Goal: Communication & Community: Answer question/provide support

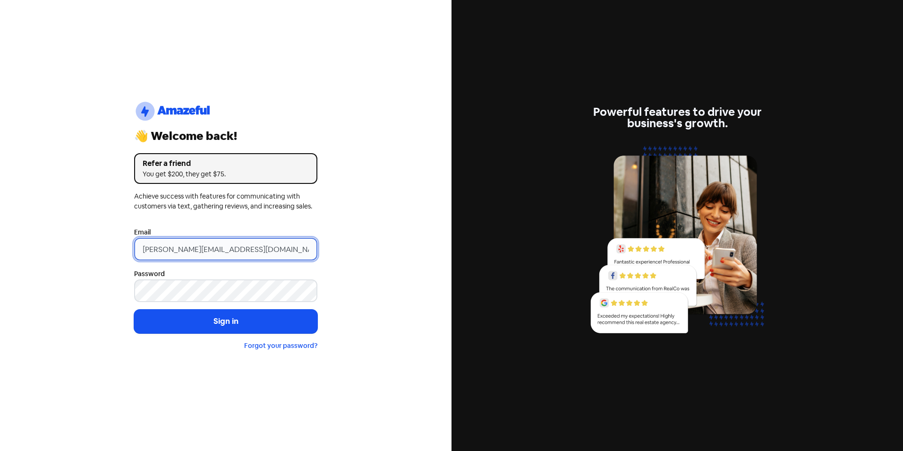
drag, startPoint x: 159, startPoint y: 248, endPoint x: 91, endPoint y: 248, distance: 68.0
click at [102, 248] on div "logo-amazeful_Logo 👋 Welcome back! Refer a friend You get $200, they get $75. A…" at bounding box center [226, 225] width 452 height 451
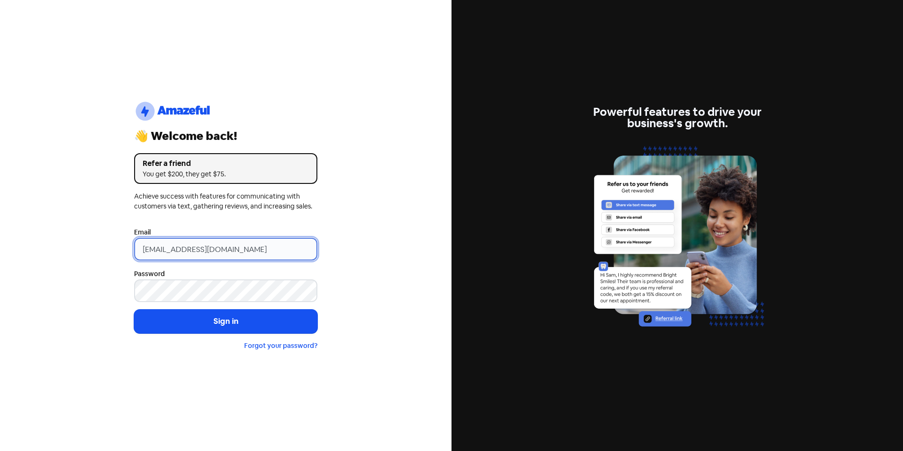
type input "[EMAIL_ADDRESS][DOMAIN_NAME]"
click at [134, 309] on button "Sign in" at bounding box center [225, 321] width 183 height 24
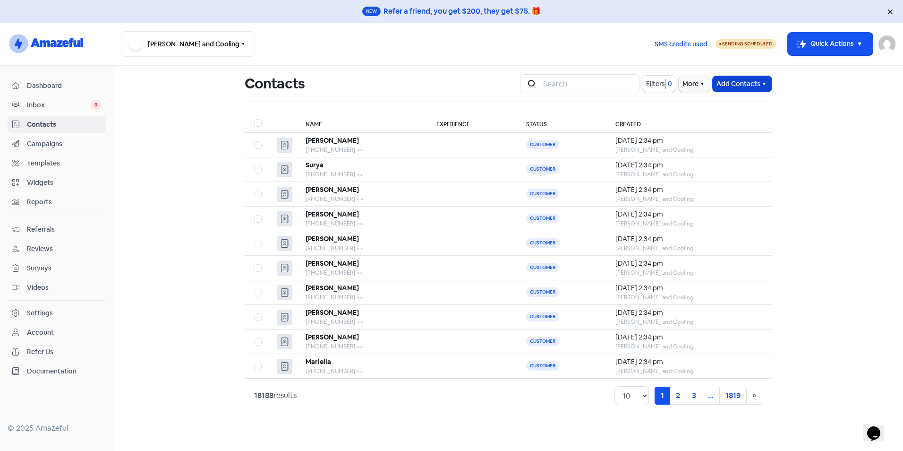
click at [751, 89] on button "Add Contacts" at bounding box center [742, 84] width 59 height 16
click at [721, 125] on button "Import contact (basic)" at bounding box center [716, 123] width 110 height 19
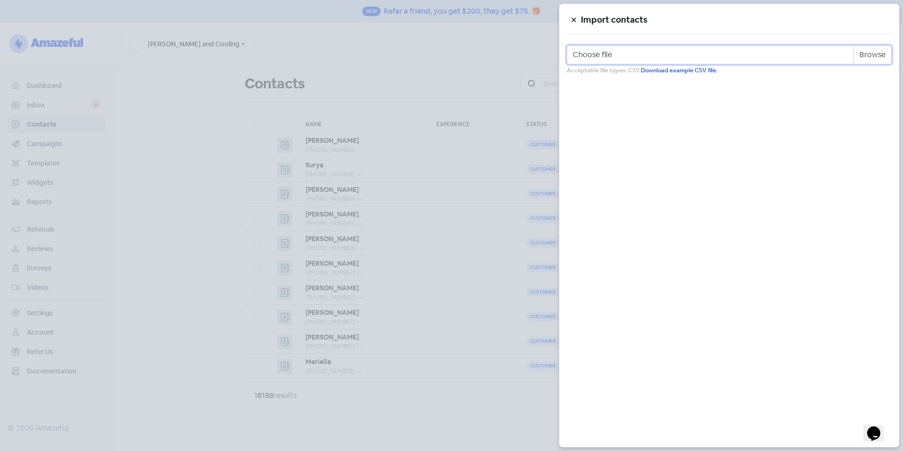
click at [878, 54] on input "Choose file" at bounding box center [729, 54] width 325 height 19
type input "C:\fakepath\Review Template.csv"
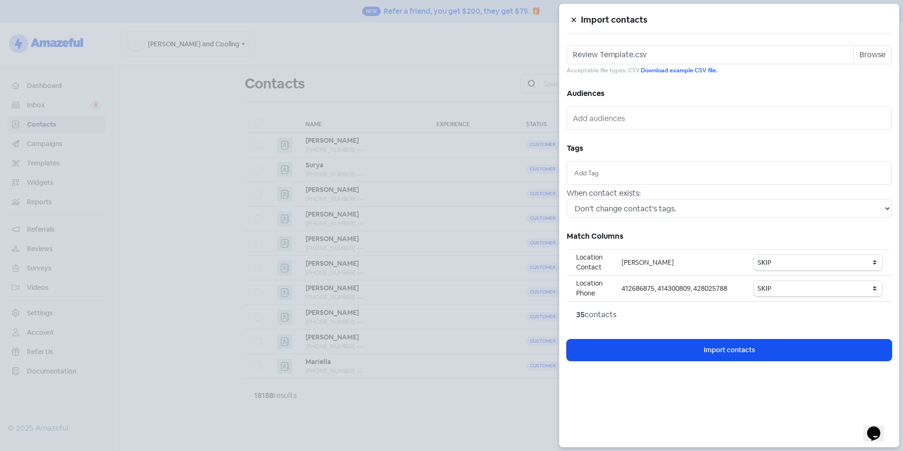
click at [628, 176] on input "text" at bounding box center [729, 173] width 310 height 10
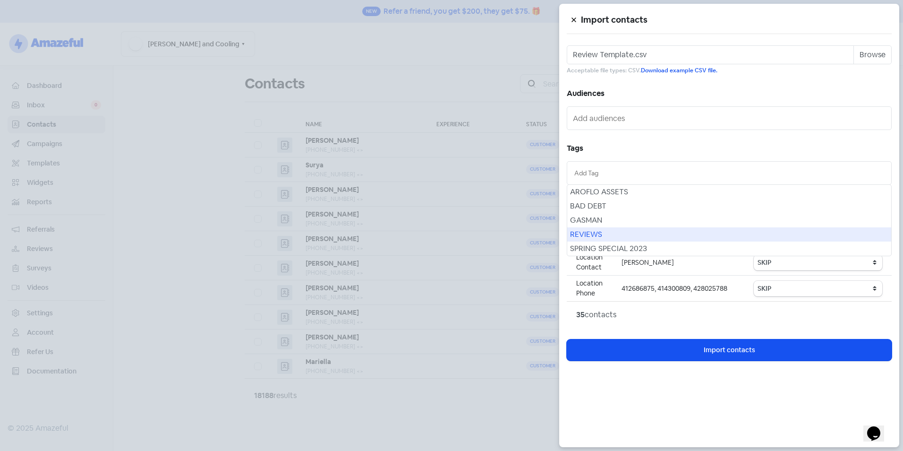
click at [617, 228] on div "REVIEWS" at bounding box center [729, 234] width 324 height 14
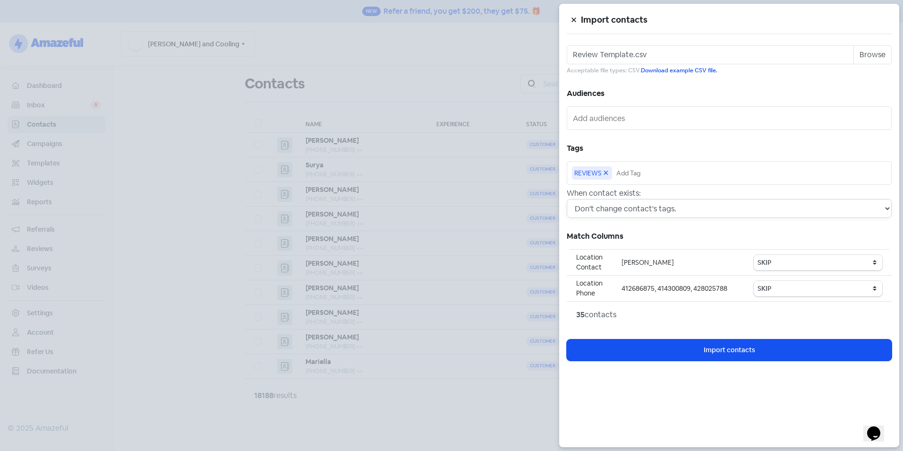
drag, startPoint x: 624, startPoint y: 210, endPoint x: 624, endPoint y: 217, distance: 7.1
click at [624, 210] on select "Don't change contact's tags. Don't change contact's existing tags, but add new …" at bounding box center [729, 208] width 325 height 19
select select "2"
click at [567, 199] on select "Don't change contact's tags. Don't change contact's existing tags, but add new …" at bounding box center [729, 208] width 325 height 19
drag, startPoint x: 830, startPoint y: 267, endPoint x: 802, endPoint y: 275, distance: 29.6
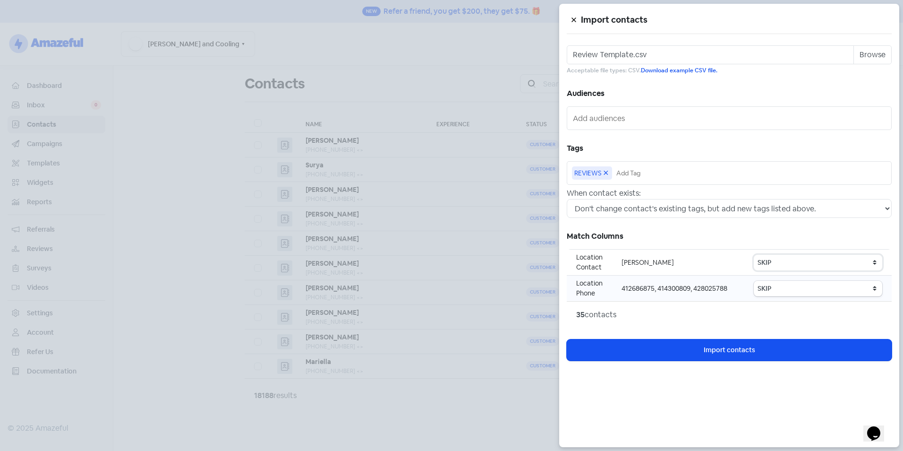
click at [830, 267] on select "SKIP First name Last name Mobile number Email address Contact status Category 1…" at bounding box center [818, 263] width 128 height 16
select select "first_name"
click at [755, 255] on select "SKIP First name Last name Mobile number Email address Contact status Category 1…" at bounding box center [818, 263] width 128 height 16
click at [803, 282] on select "SKIP First name Last name Mobile number Email address Contact status Category 1…" at bounding box center [818, 289] width 128 height 16
select select "phone"
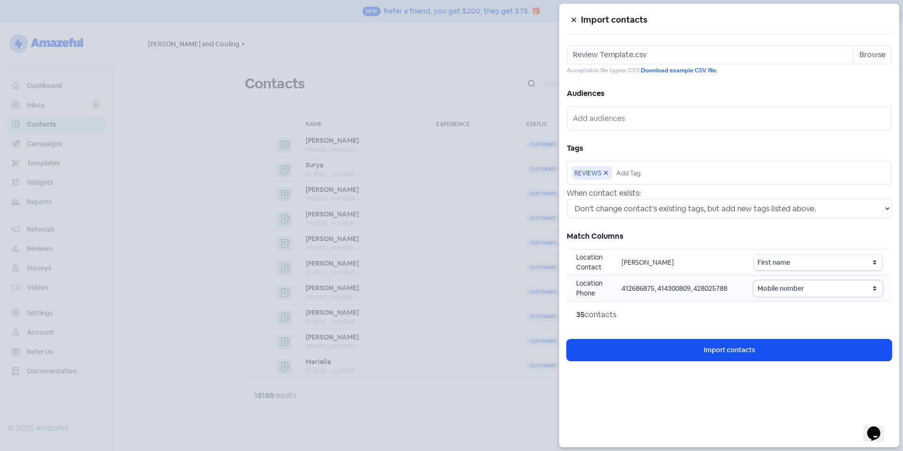
click at [755, 281] on select "SKIP First name Last name Mobile number Email address Contact status Category 1…" at bounding box center [818, 289] width 128 height 16
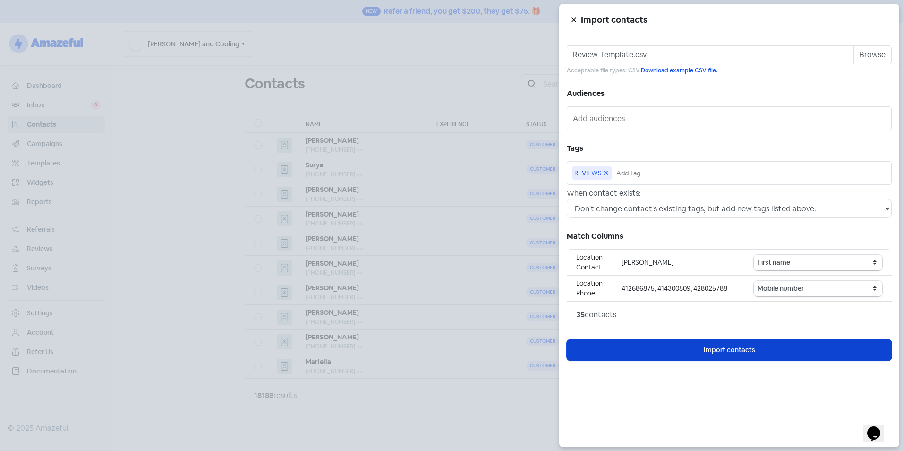
click at [694, 342] on button "Icon For Loading Import contacts" at bounding box center [729, 349] width 325 height 21
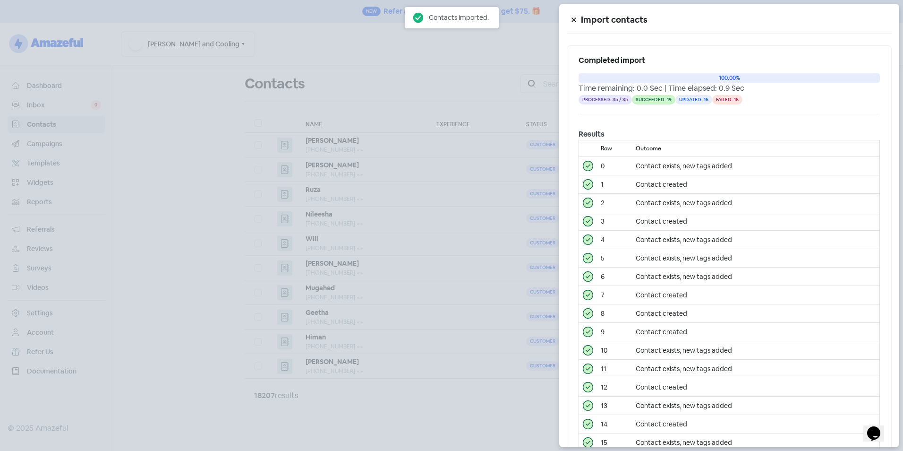
click at [208, 114] on div at bounding box center [451, 225] width 903 height 451
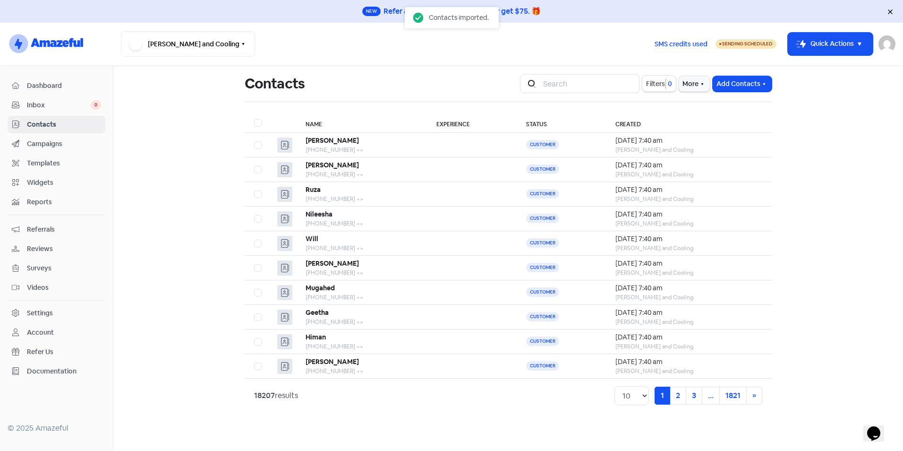
click at [50, 88] on span "Dashboard" at bounding box center [64, 86] width 74 height 10
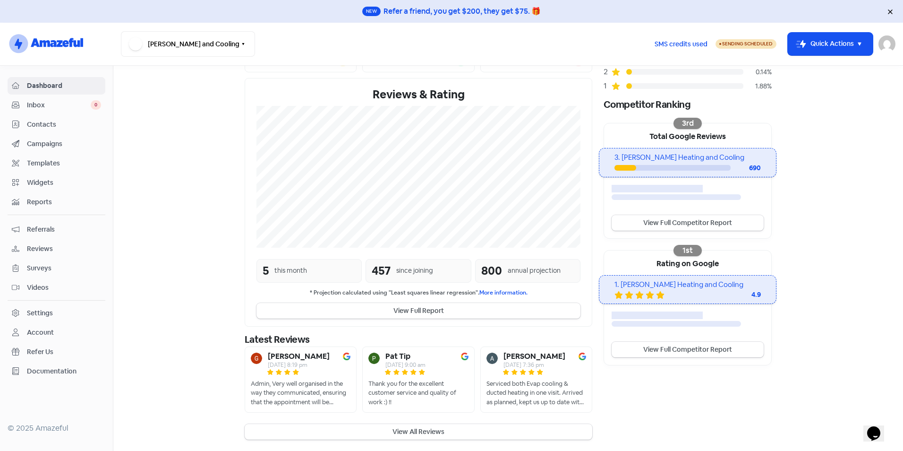
scroll to position [130, 0]
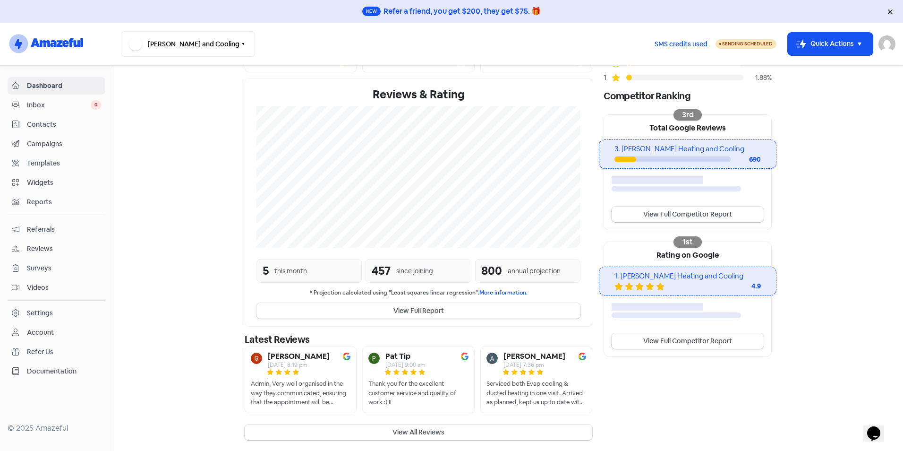
click at [368, 431] on button "View All Reviews" at bounding box center [419, 432] width 348 height 16
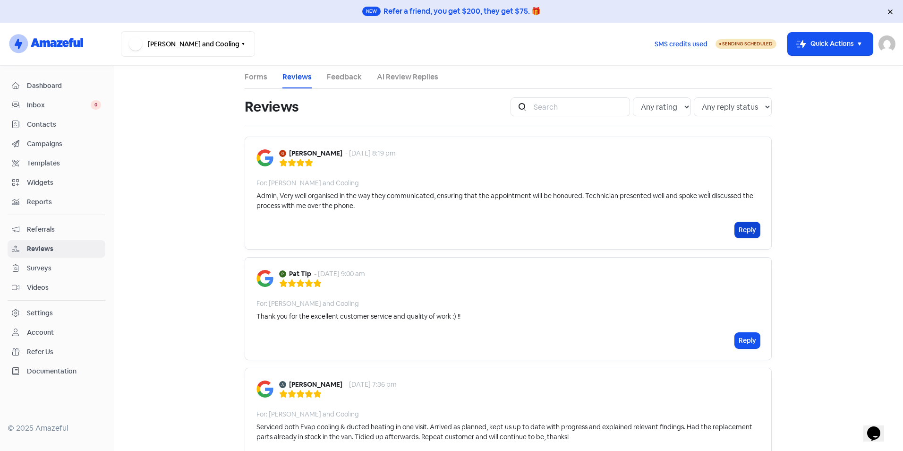
click at [738, 227] on button "Reply" at bounding box center [747, 230] width 25 height 16
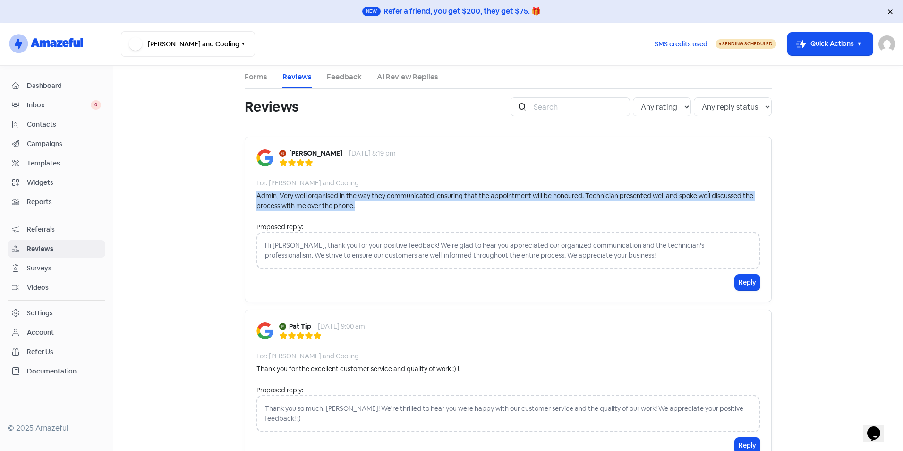
drag, startPoint x: 373, startPoint y: 205, endPoint x: 245, endPoint y: 193, distance: 128.1
click at [245, 193] on div "Goran Gajic - 9 Oct 2025, 8:19 pm For: Martin Heating and Cooling Admin, Very w…" at bounding box center [508, 218] width 527 height 165
drag, startPoint x: 350, startPoint y: 192, endPoint x: 358, endPoint y: 198, distance: 11.1
click at [350, 192] on div "Admin, Very well organised in the way they communicated, ensuring that the appo…" at bounding box center [507, 201] width 503 height 20
drag, startPoint x: 360, startPoint y: 203, endPoint x: 253, endPoint y: 196, distance: 107.4
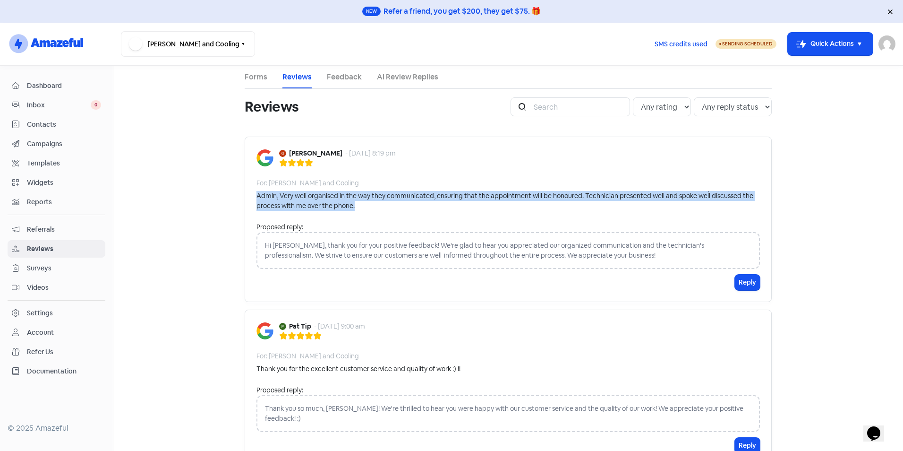
click at [256, 196] on div "Admin, Very well organised in the way they communicated, ensuring that the appo…" at bounding box center [507, 201] width 503 height 20
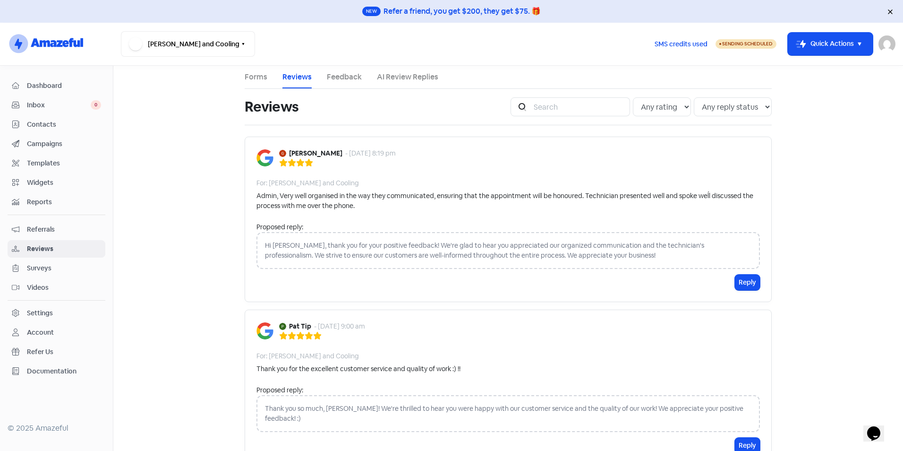
click at [330, 258] on div "Hi Goran, thank you for your positive feedback! We're glad to hear you apprecia…" at bounding box center [507, 250] width 503 height 37
click at [307, 242] on div "Hi Goran, thank you for your positive feedback! We're glad to hear you apprecia…" at bounding box center [507, 250] width 503 height 37
click at [293, 248] on div "Hi Goran, thank you for your positive feedback! We're glad to hear you apprecia…" at bounding box center [507, 250] width 503 height 37
click at [300, 243] on div "Hi Goran, thank you for your positive feedback! We're glad to hear you apprecia…" at bounding box center [507, 250] width 503 height 37
click at [755, 282] on button "Reply" at bounding box center [747, 282] width 25 height 16
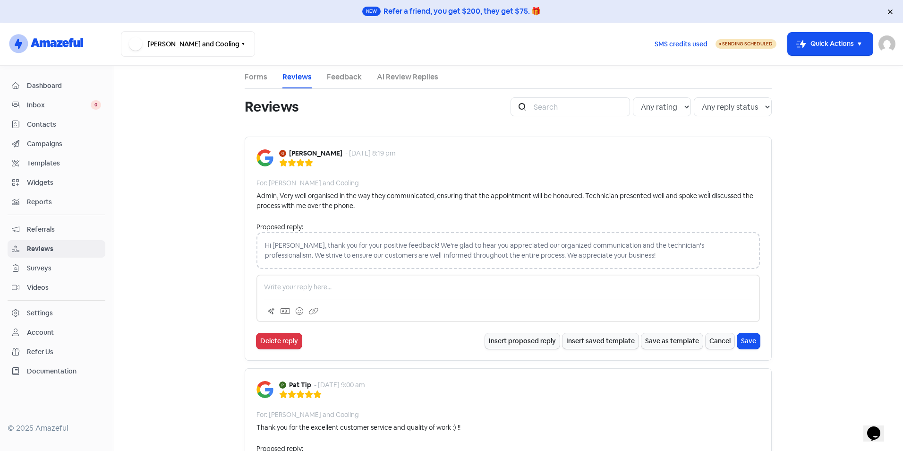
click at [329, 281] on div at bounding box center [507, 297] width 503 height 47
click at [320, 289] on p at bounding box center [508, 287] width 488 height 10
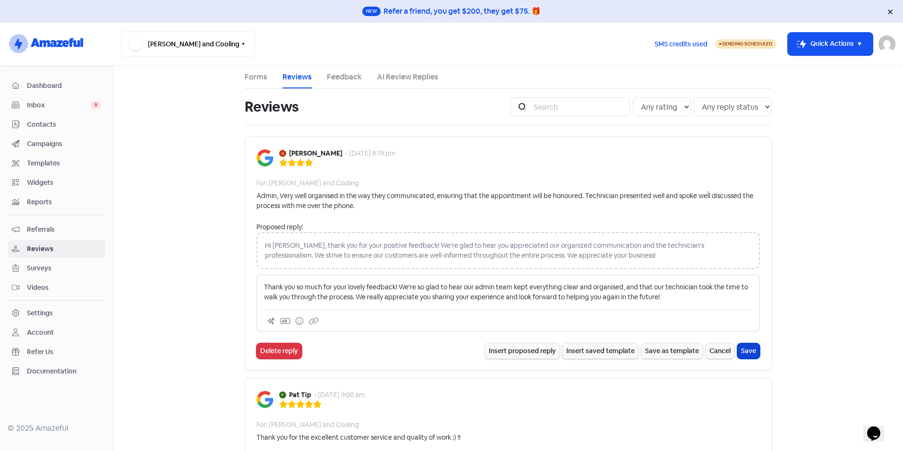
click at [746, 351] on button "Save" at bounding box center [748, 351] width 23 height 16
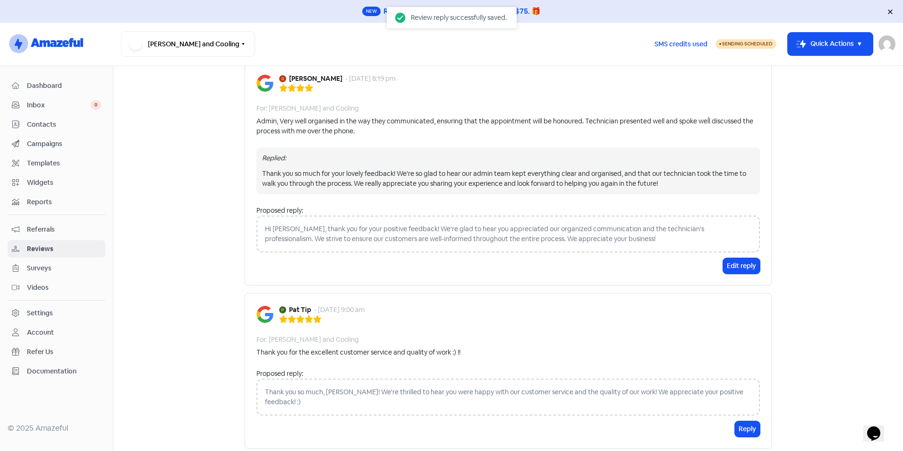
scroll to position [189, 0]
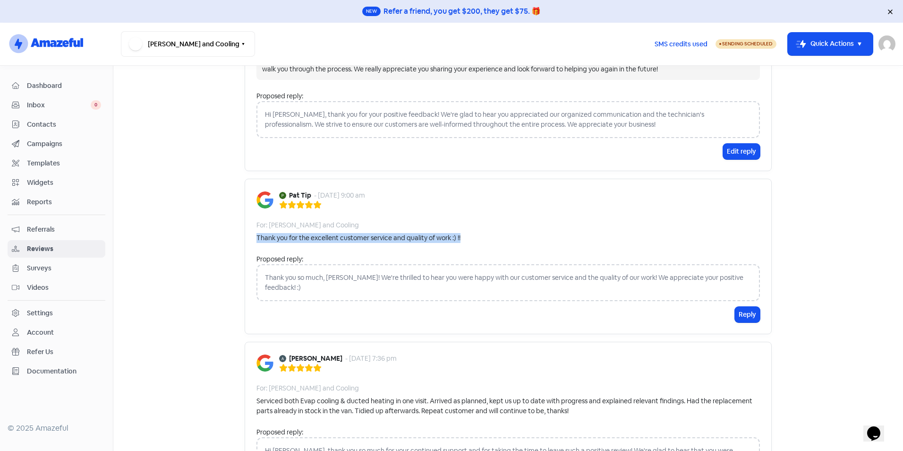
drag, startPoint x: 471, startPoint y: 240, endPoint x: 248, endPoint y: 238, distance: 222.9
click at [248, 238] on div "Pat Tip - 8 Oct 2025, 9:00 am For: Martin Heating and Cooling Thank you for the…" at bounding box center [508, 256] width 527 height 155
copy div "Thank you for the excellent customer service and quality of work :) !!"
click at [741, 307] on button "Reply" at bounding box center [747, 315] width 25 height 16
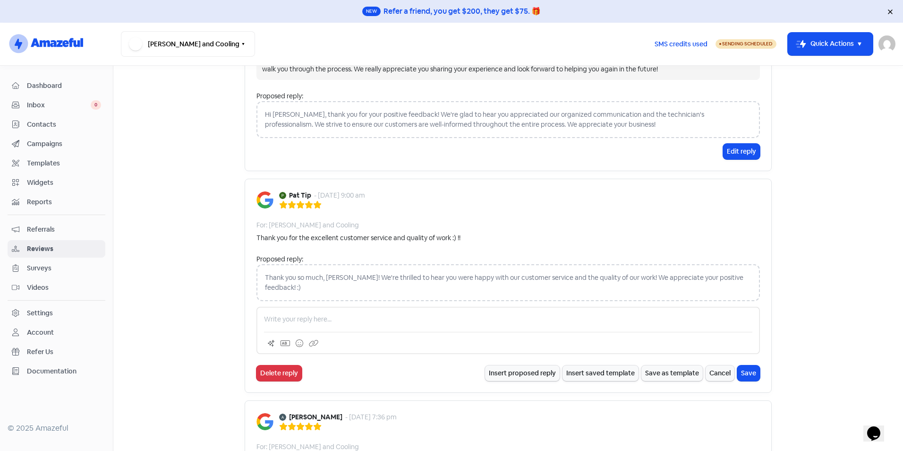
click at [357, 314] on p at bounding box center [508, 319] width 488 height 10
paste div
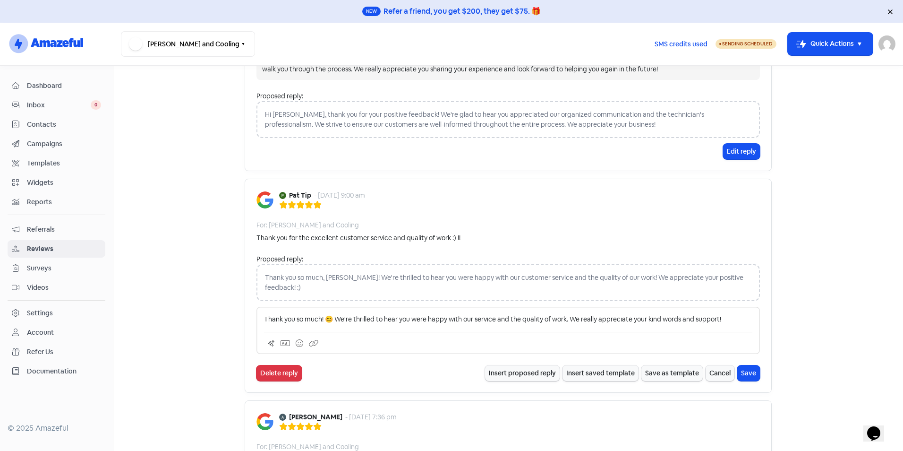
click at [332, 314] on p "Thank you so much! 😊 We're thrilled to hear you were happy with our service and…" at bounding box center [508, 319] width 488 height 10
click at [745, 365] on button "Save" at bounding box center [748, 373] width 23 height 16
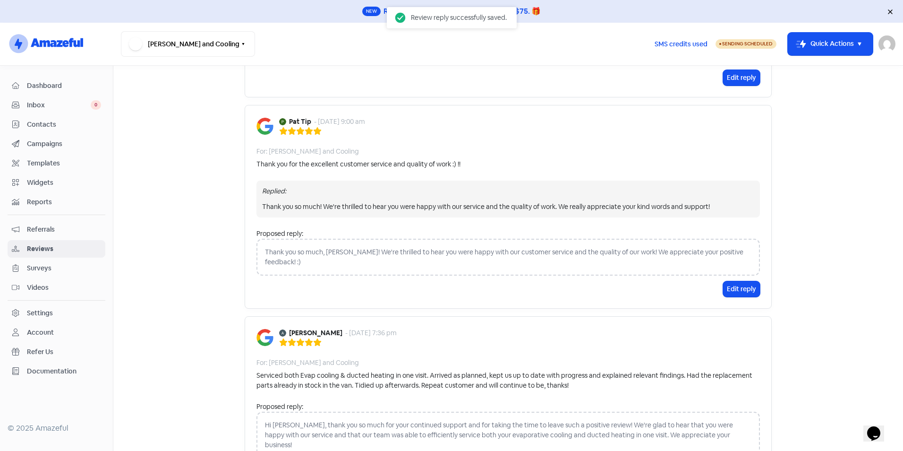
scroll to position [378, 0]
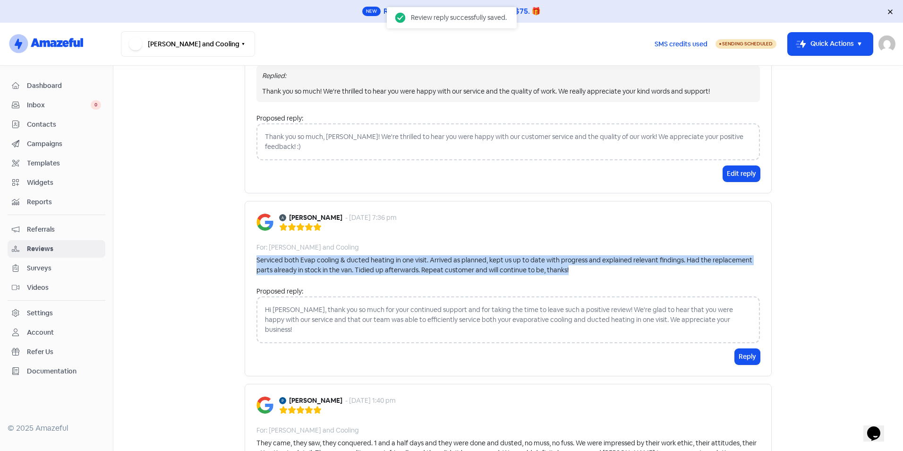
drag, startPoint x: 248, startPoint y: 249, endPoint x: 571, endPoint y: 263, distance: 322.9
click at [571, 263] on div "Andrew Brice - 6 Oct 2025, 7:36 pm For: Martin Heating and Cooling Serviced bot…" at bounding box center [508, 288] width 527 height 175
copy div "Serviced both Evap cooling & ducted heating in one visit. Arrived as planned, k…"
drag, startPoint x: 743, startPoint y: 337, endPoint x: 733, endPoint y: 331, distance: 11.8
click at [743, 349] on button "Reply" at bounding box center [747, 357] width 25 height 16
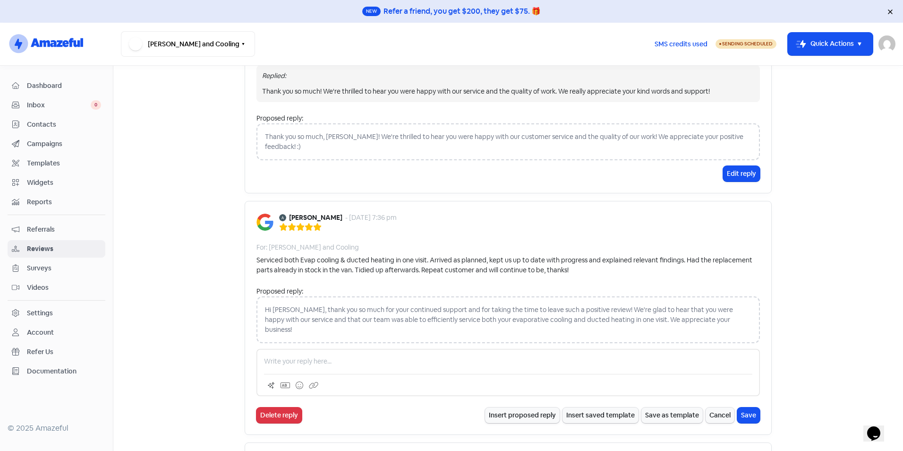
click at [328, 349] on div at bounding box center [507, 372] width 503 height 47
click at [327, 356] on p at bounding box center [508, 361] width 488 height 10
paste div
click at [409, 356] on p "Thanks so much for your continued support! 🙌 We're thrilled everything went smo…" at bounding box center [508, 361] width 488 height 10
click at [750, 407] on button "Save" at bounding box center [748, 415] width 23 height 16
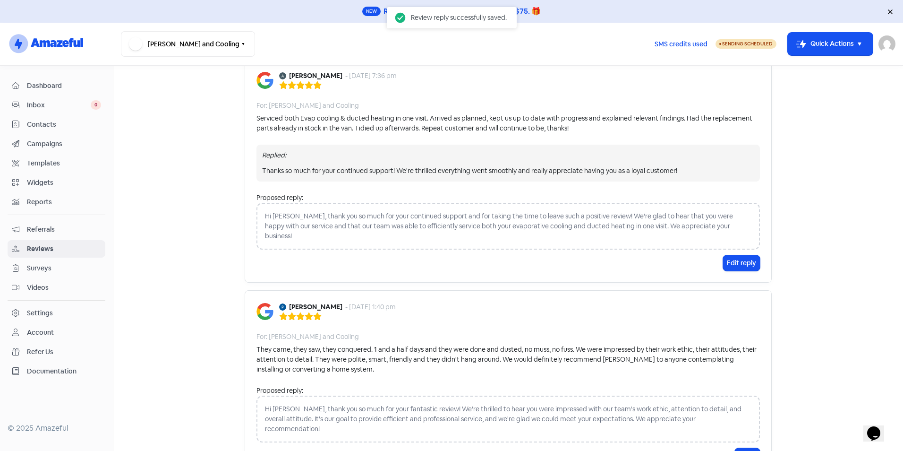
scroll to position [614, 0]
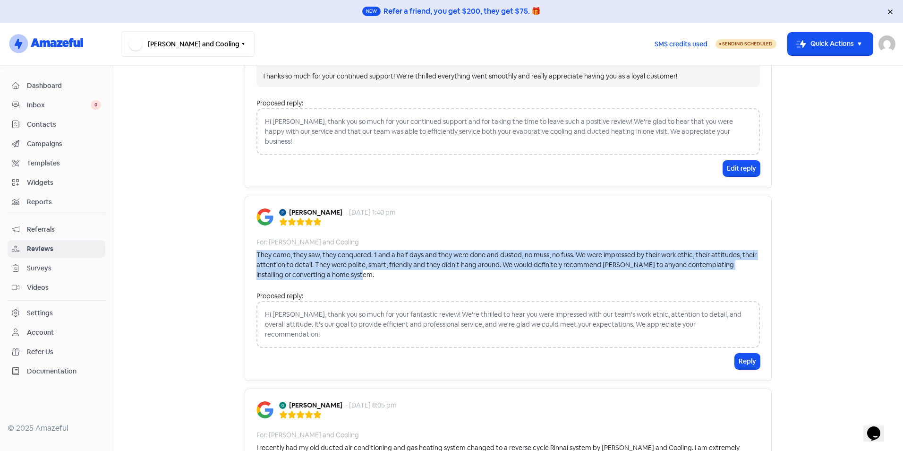
drag, startPoint x: 250, startPoint y: 234, endPoint x: 337, endPoint y: 257, distance: 89.5
click at [337, 257] on div "peter diprose - 6 Oct 2025, 1:40 pm For: Martin Heating and Cooling They came, …" at bounding box center [508, 288] width 527 height 185
copy div "They came, they saw, they conquered. 1 and a half days and they were done and d…"
click at [746, 353] on button "Reply" at bounding box center [747, 361] width 25 height 16
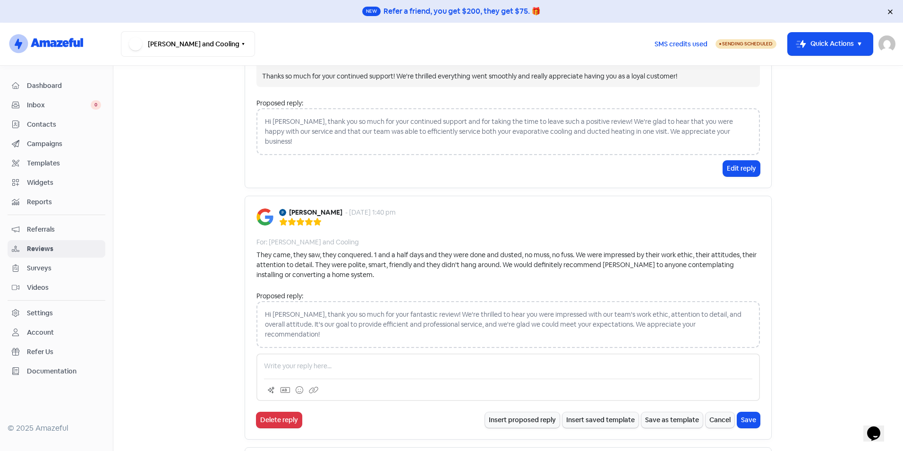
click at [295, 361] on p at bounding box center [508, 366] width 488 height 10
paste div
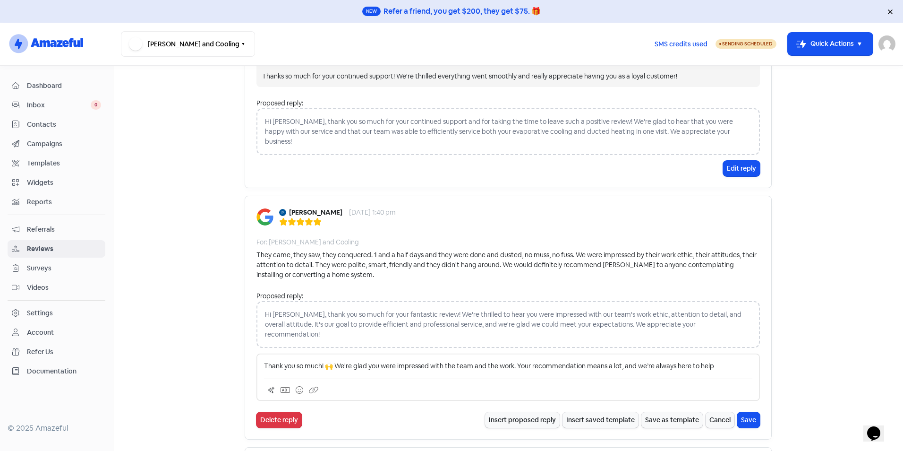
click at [328, 361] on p "Thank you so much! 🙌 We're glad you were impressed with the team and the work. …" at bounding box center [508, 366] width 488 height 10
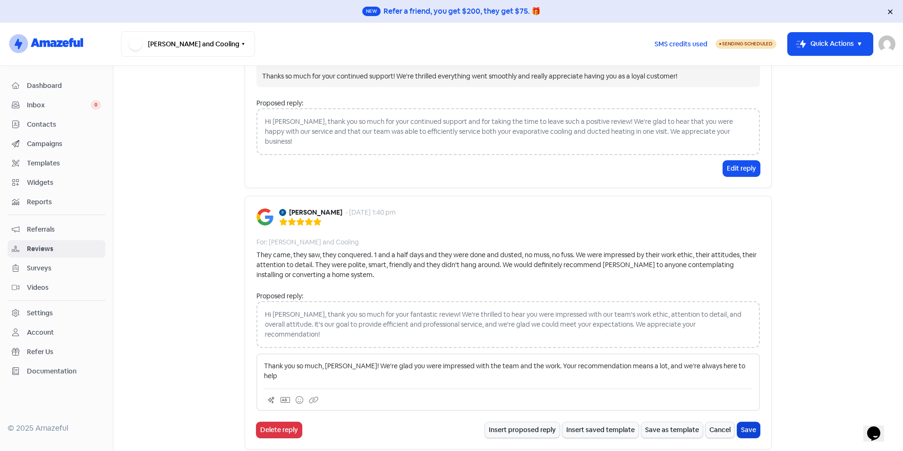
click at [751, 422] on button "Save" at bounding box center [748, 430] width 23 height 16
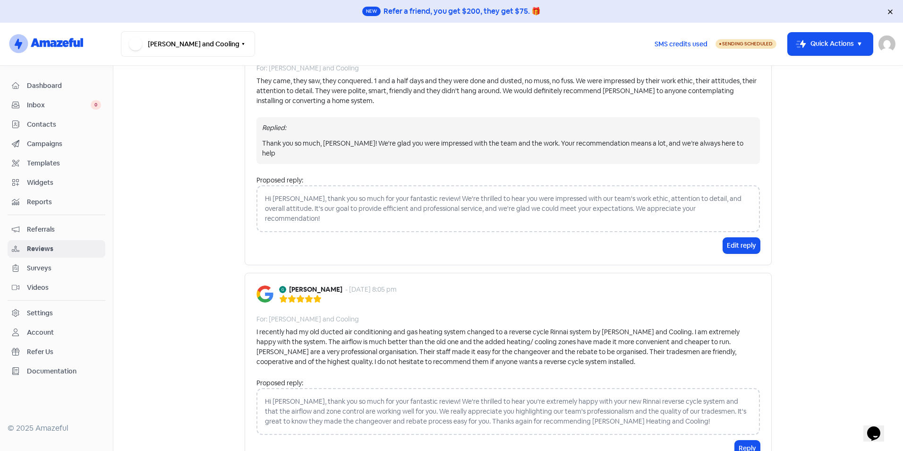
scroll to position [850, 0]
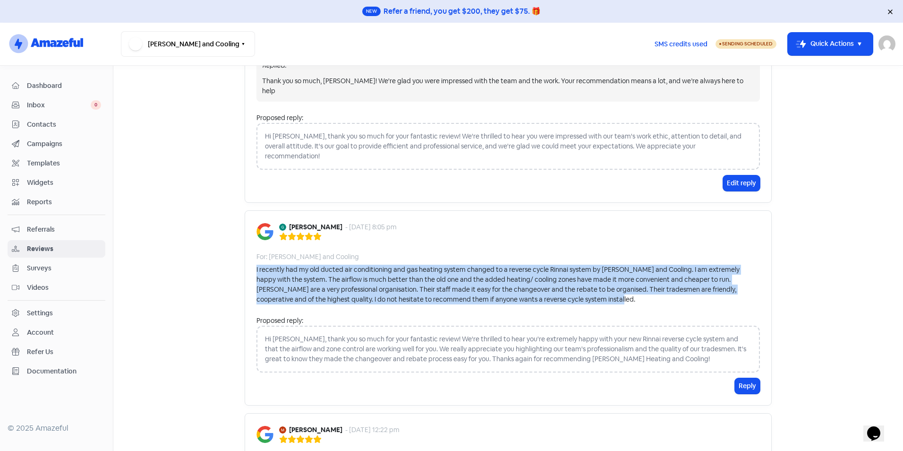
drag, startPoint x: 250, startPoint y: 228, endPoint x: 597, endPoint y: 260, distance: 348.6
click at [597, 260] on div "Gary Logue - 1 Oct 2025, 8:05 pm For: Martin Heating and Cooling I recently had…" at bounding box center [508, 307] width 527 height 195
copy div "I recently had my old ducted air conditioning and gas heating system changed to…"
click at [742, 378] on button "Reply" at bounding box center [747, 386] width 25 height 16
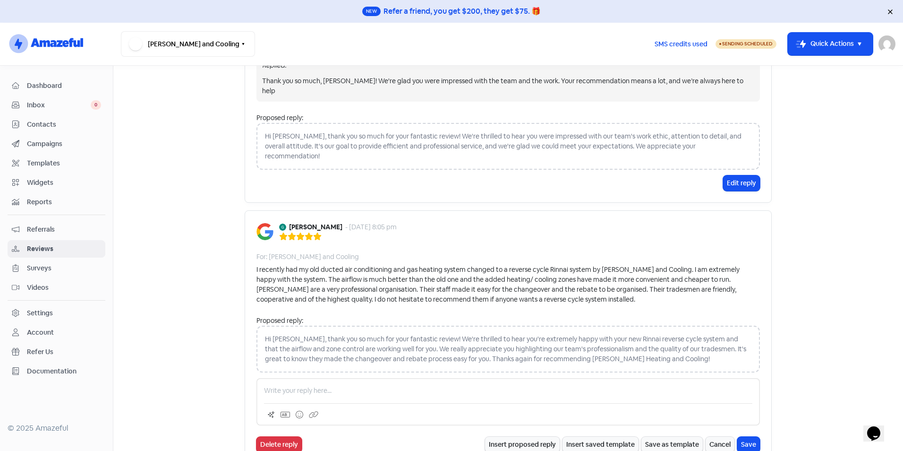
click at [345, 385] on p at bounding box center [508, 390] width 488 height 10
paste div
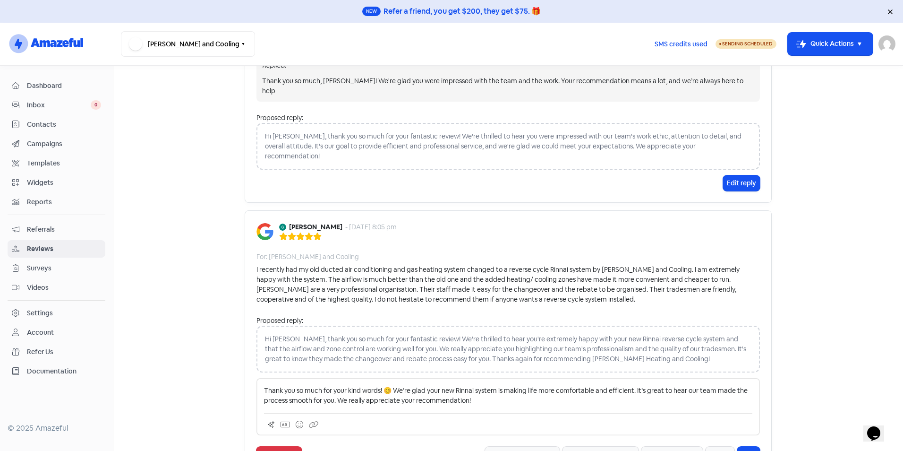
click at [390, 385] on p "Thank you so much for your kind words! 😊 We’re glad your new Rinnai system is m…" at bounding box center [508, 395] width 488 height 20
drag, startPoint x: 329, startPoint y: 349, endPoint x: 234, endPoint y: 347, distance: 94.9
click at [234, 347] on main "Forms Reviews Feedback AI Review Replies Reviews Icon For Search Any rating 5 s…" at bounding box center [508, 258] width 790 height 385
click at [748, 446] on button "Save" at bounding box center [748, 454] width 23 height 16
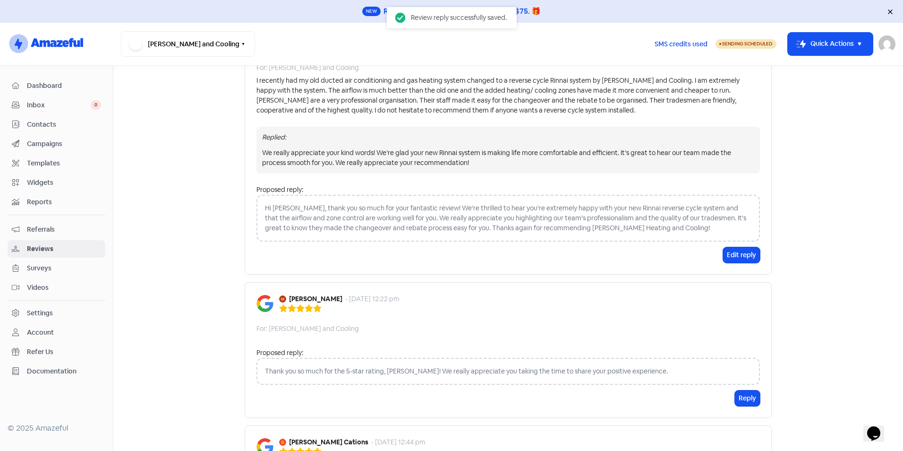
scroll to position [1086, 0]
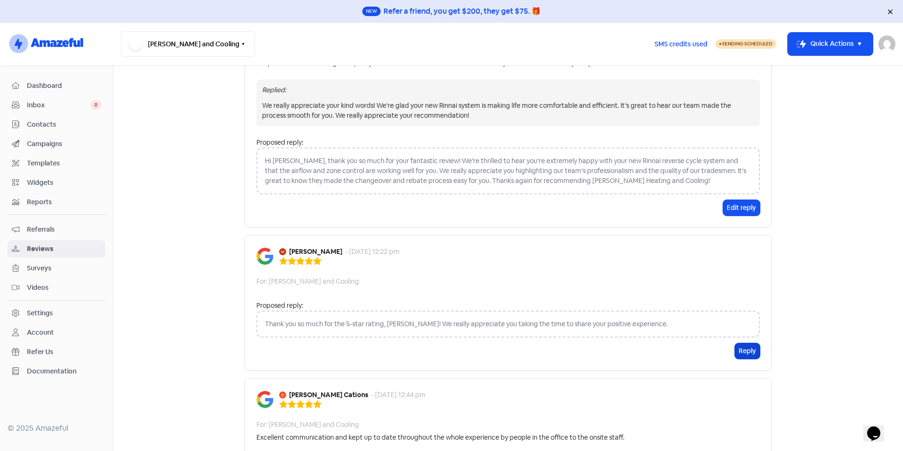
click at [750, 343] on button "Reply" at bounding box center [747, 351] width 25 height 16
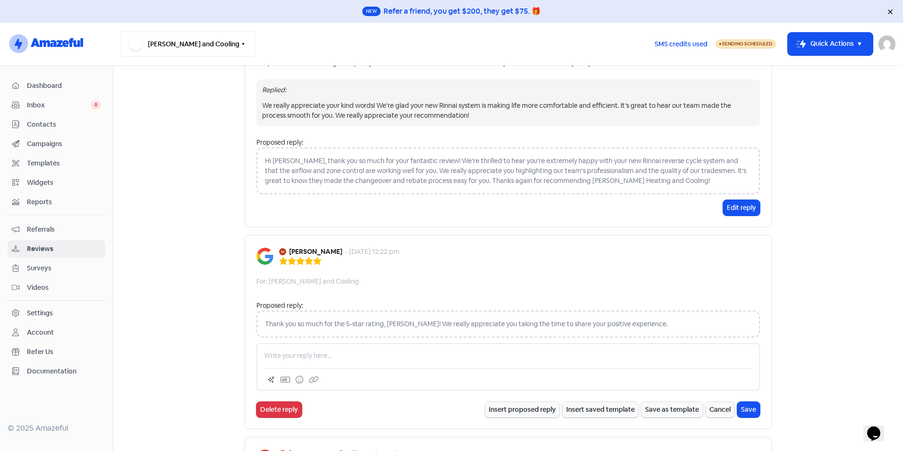
click at [355, 350] on p at bounding box center [508, 355] width 488 height 10
click at [749, 401] on button "Save" at bounding box center [748, 409] width 23 height 16
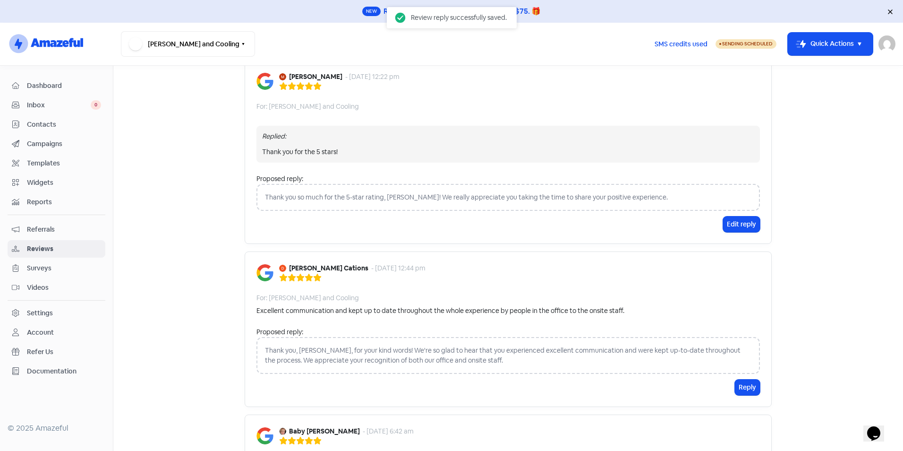
scroll to position [1322, 0]
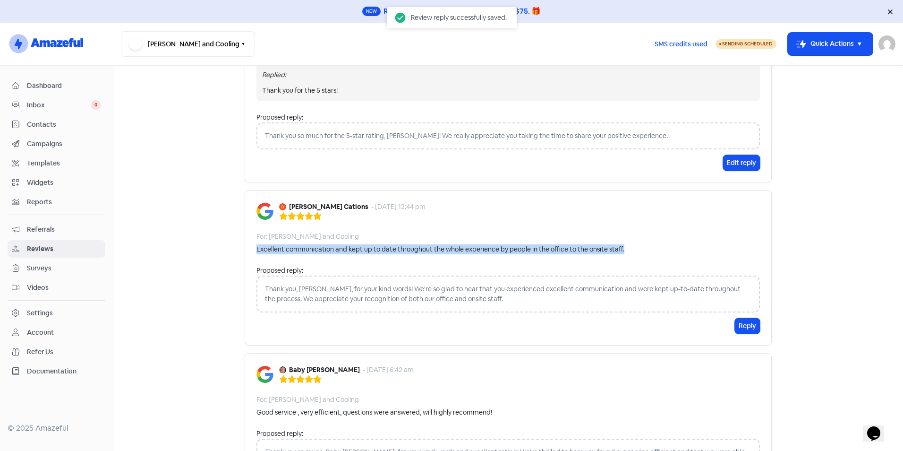
drag, startPoint x: 598, startPoint y: 211, endPoint x: 245, endPoint y: 212, distance: 353.3
click at [245, 212] on div "Doug Cations - 27 Sep 2025, 12:44 pm For: Martin Heating and Cooling Excellent …" at bounding box center [508, 267] width 527 height 155
click at [752, 318] on button "Reply" at bounding box center [747, 326] width 25 height 16
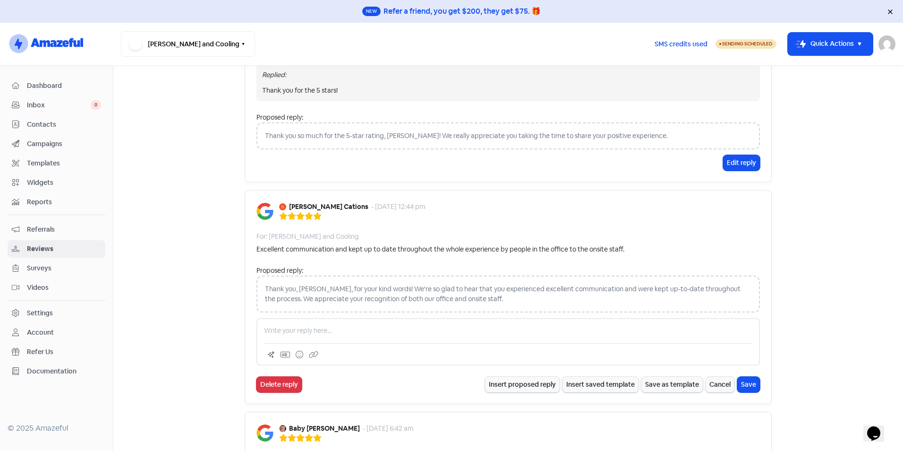
click at [334, 325] on p at bounding box center [508, 330] width 488 height 10
paste div
drag, startPoint x: 352, startPoint y: 292, endPoint x: 373, endPoint y: 289, distance: 21.4
click at [352, 325] on p "Thank you for the 5 stars! ⭐ We’re glad our team kept you updated every step of…" at bounding box center [508, 330] width 488 height 10
click at [747, 376] on button "Save" at bounding box center [748, 384] width 23 height 16
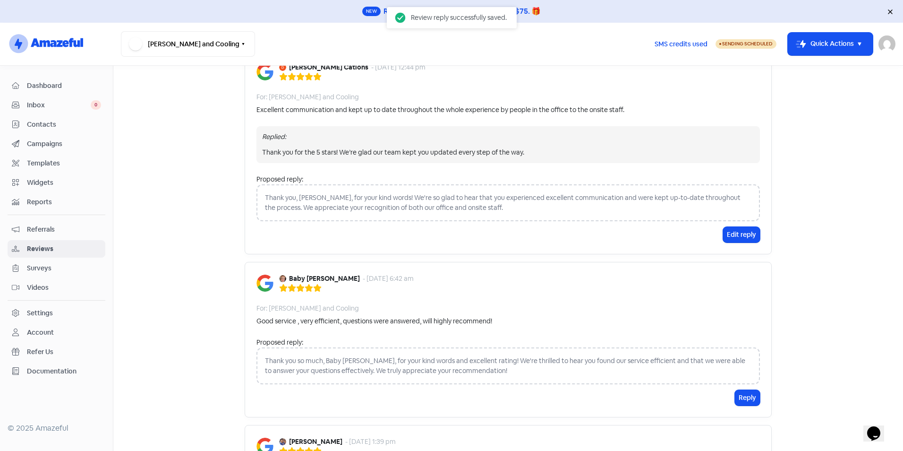
scroll to position [1511, 0]
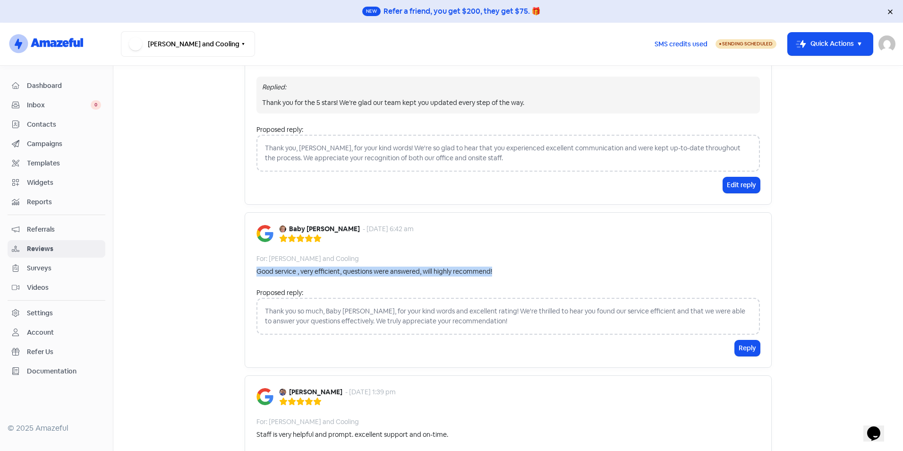
drag, startPoint x: 261, startPoint y: 231, endPoint x: 511, endPoint y: 237, distance: 249.9
click at [511, 237] on div "Baby Silverio - 26 Sep 2025, 6:42 am For: Martin Heating and Cooling Good servi…" at bounding box center [508, 289] width 527 height 155
copy div "Good service , very efficient, questions were answered, will highly recommend!"
click at [553, 254] on div "For: Martin Heating and Cooling" at bounding box center [507, 259] width 503 height 10
drag, startPoint x: 739, startPoint y: 301, endPoint x: 739, endPoint y: 307, distance: 6.6
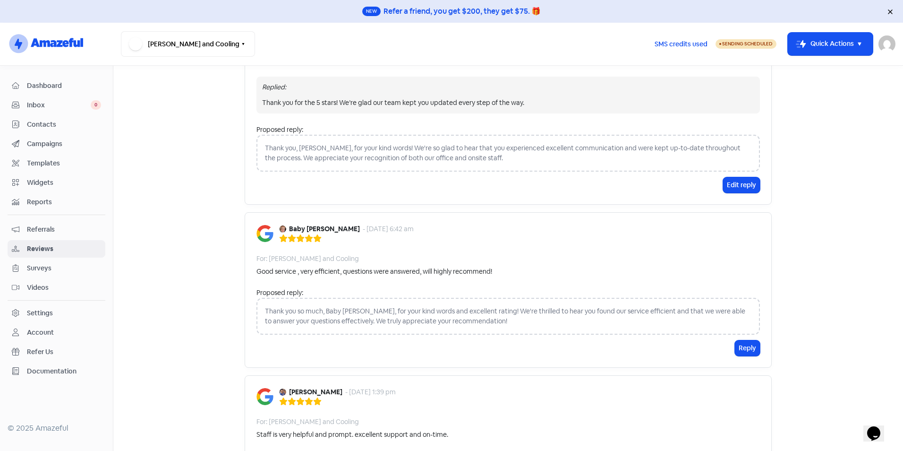
click at [739, 340] on button "Reply" at bounding box center [747, 348] width 25 height 16
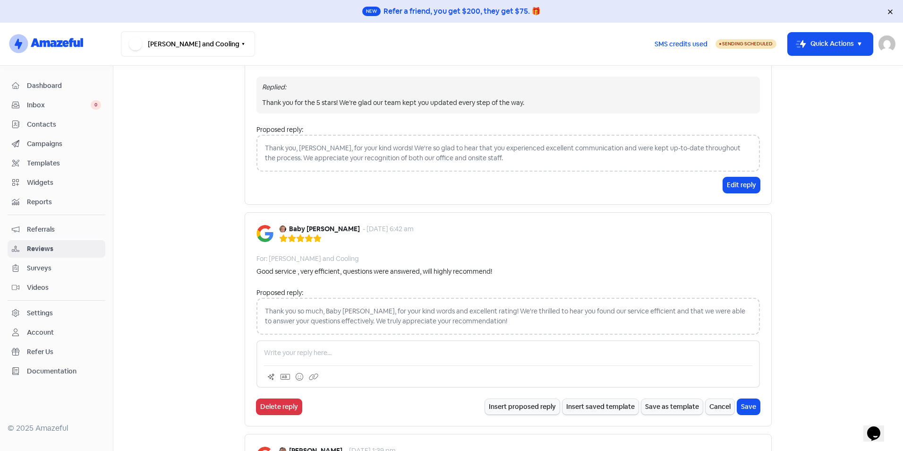
click at [384, 348] on p at bounding box center [508, 353] width 488 height 10
click at [744, 399] on button "Save" at bounding box center [748, 407] width 23 height 16
click at [747, 399] on button "Save" at bounding box center [748, 407] width 23 height 16
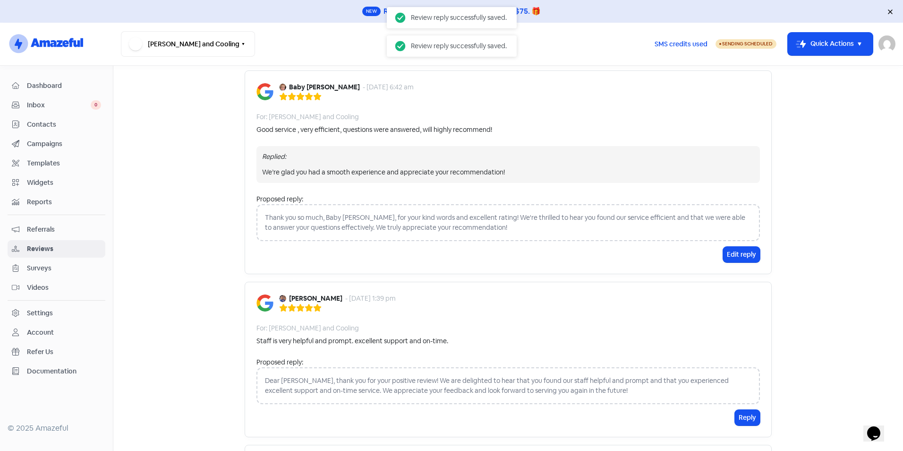
scroll to position [1700, 0]
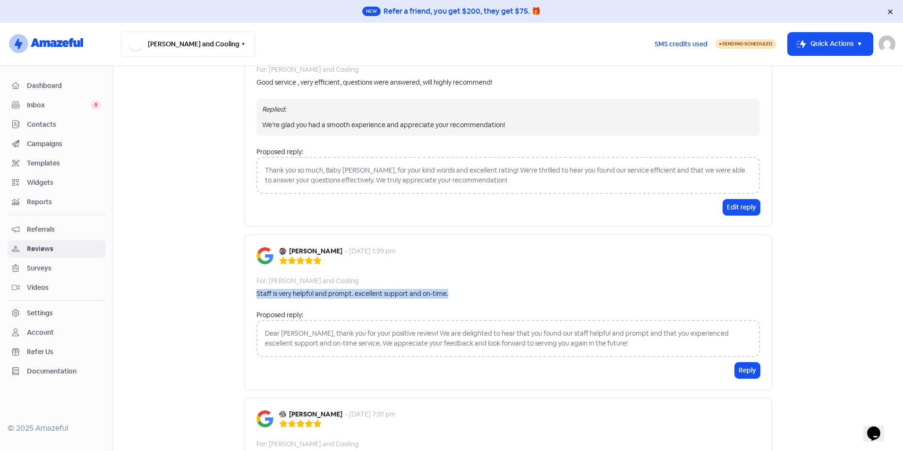
drag, startPoint x: 418, startPoint y: 256, endPoint x: 247, endPoint y: 256, distance: 171.4
click at [247, 256] on div "Rajesh Yeluri - 24 Sep 2025, 1:39 pm For: Martin Heating and Cooling Staff is v…" at bounding box center [508, 311] width 527 height 155
click at [743, 362] on button "Reply" at bounding box center [747, 370] width 25 height 16
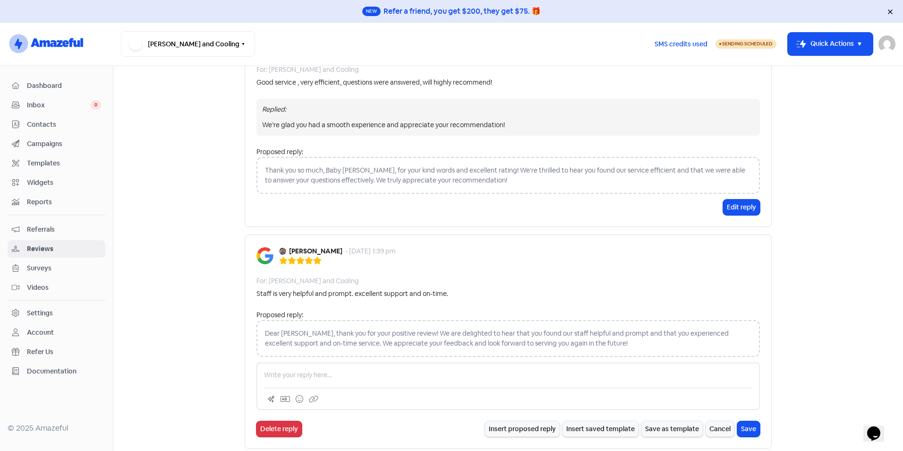
click at [344, 370] on p at bounding box center [508, 375] width 488 height 10
paste div
click at [520, 370] on p "Happy to hear our staff were helpful and prompt, and that you received excellen…" at bounding box center [508, 375] width 488 height 10
click at [743, 421] on button "Save" at bounding box center [748, 429] width 23 height 16
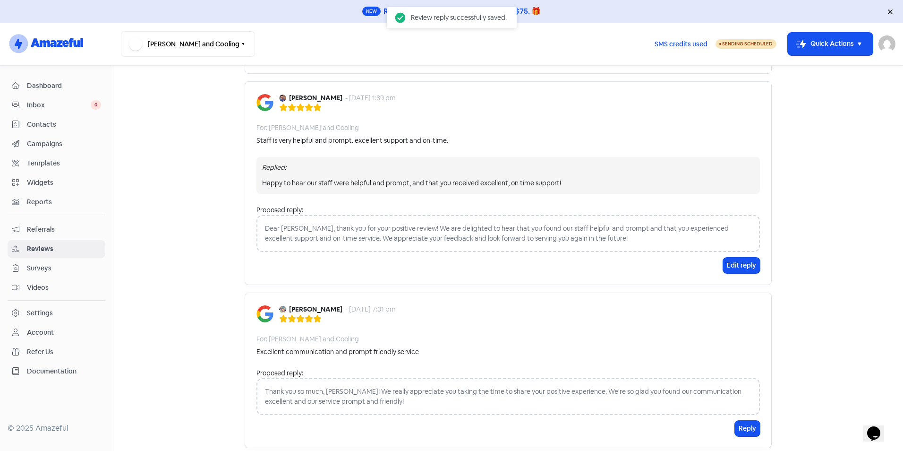
scroll to position [1864, 0]
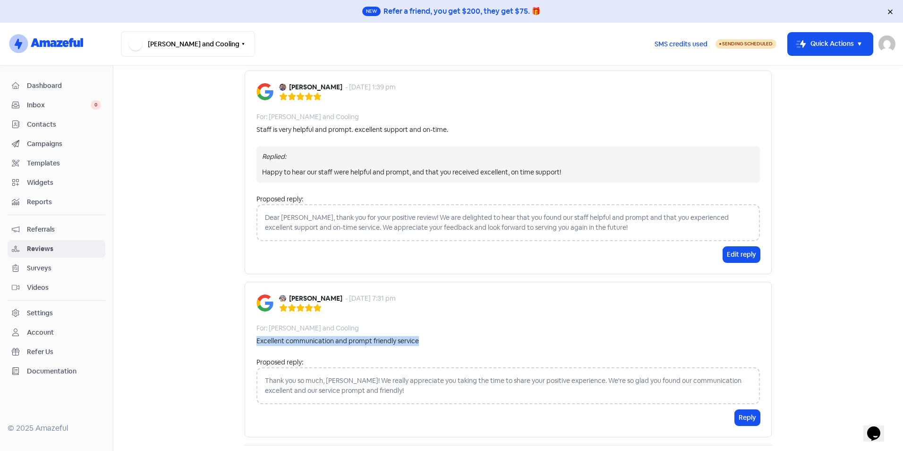
drag, startPoint x: 420, startPoint y: 302, endPoint x: 254, endPoint y: 302, distance: 166.7
click at [256, 336] on div "Excellent communication and prompt friendly service" at bounding box center [507, 341] width 503 height 10
copy div "Excellent communication and prompt friendly service"
drag, startPoint x: 741, startPoint y: 375, endPoint x: 650, endPoint y: 376, distance: 90.2
click at [741, 409] on button "Reply" at bounding box center [747, 417] width 25 height 16
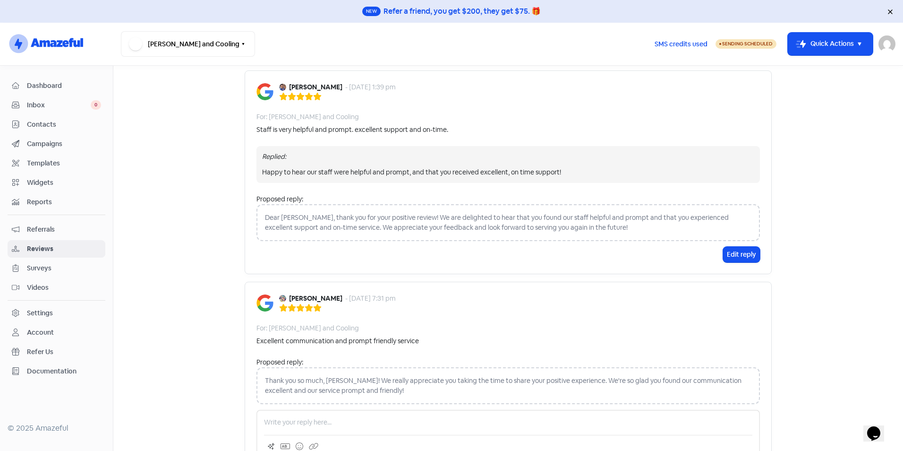
click at [321, 417] on p at bounding box center [508, 422] width 488 height 10
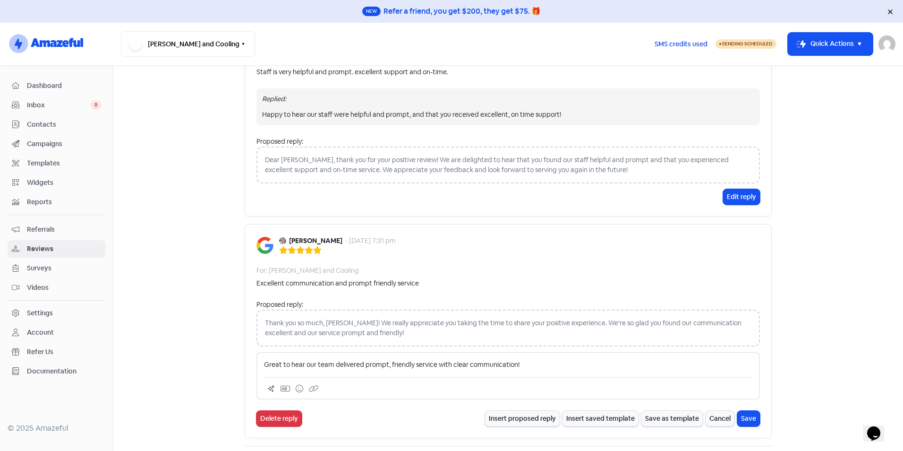
scroll to position [1923, 0]
click at [750, 409] on button "Save" at bounding box center [748, 417] width 23 height 16
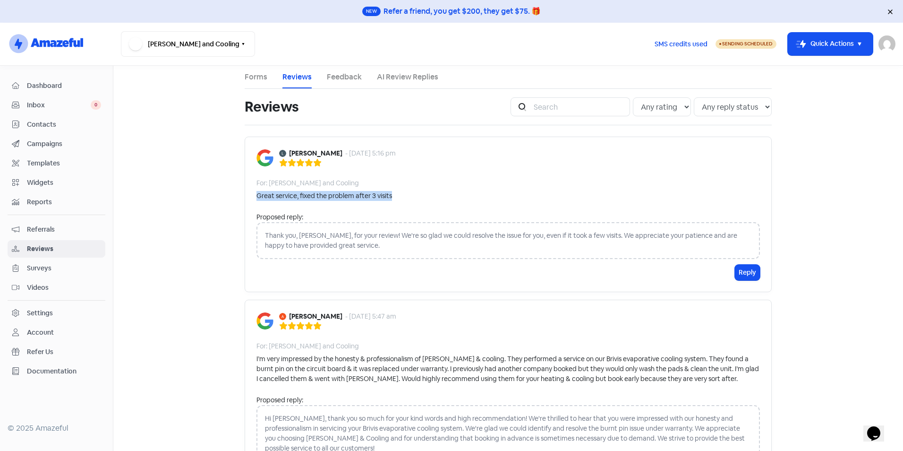
drag, startPoint x: 409, startPoint y: 199, endPoint x: 250, endPoint y: 204, distance: 159.2
click at [250, 204] on div "Loris Cassar - 23 Sep 2025, 5:16 pm For: Martin Heating and Cooling Great servi…" at bounding box center [508, 213] width 527 height 155
copy div "Great service, fixed the problem after 3 visits"
click at [737, 273] on button "Reply" at bounding box center [747, 272] width 25 height 16
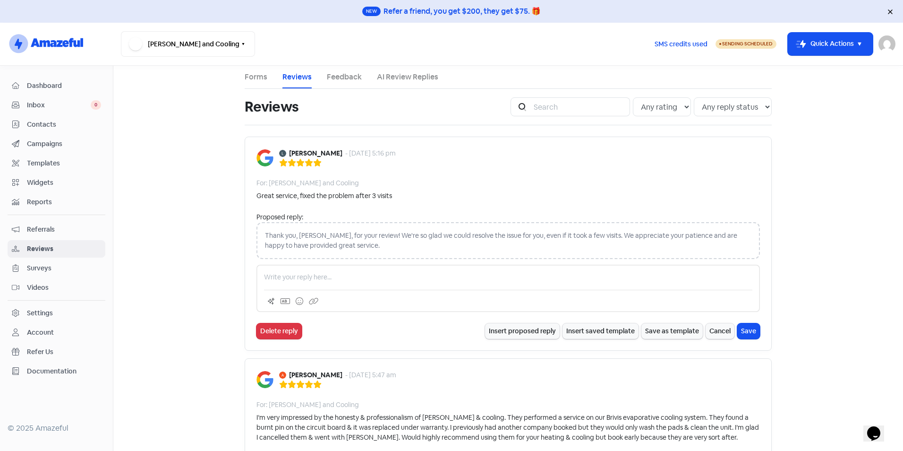
click at [328, 277] on p at bounding box center [508, 277] width 488 height 10
paste div
click at [750, 330] on button "Save" at bounding box center [748, 331] width 23 height 16
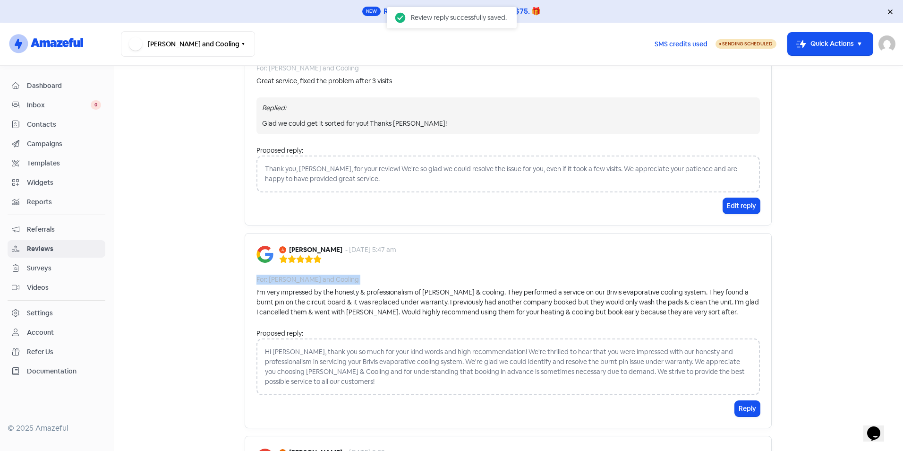
scroll to position [94, 0]
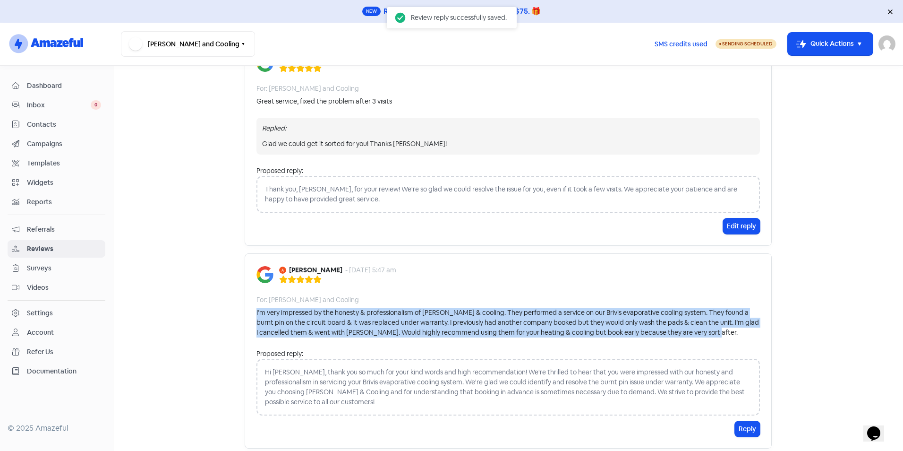
drag, startPoint x: 247, startPoint y: 265, endPoint x: 715, endPoint y: 335, distance: 473.3
click at [715, 335] on div "Alex Filipa - 23 Sep 2025, 5:47 am For: Martin Heating and Cooling I’m very imp…" at bounding box center [508, 350] width 527 height 195
copy div "I’m very impressed by the honesty & professionalism of Martin Heating & cooling…"
click at [549, 326] on div "I’m very impressed by the honesty & professionalism of Martin Heating & cooling…" at bounding box center [507, 322] width 503 height 30
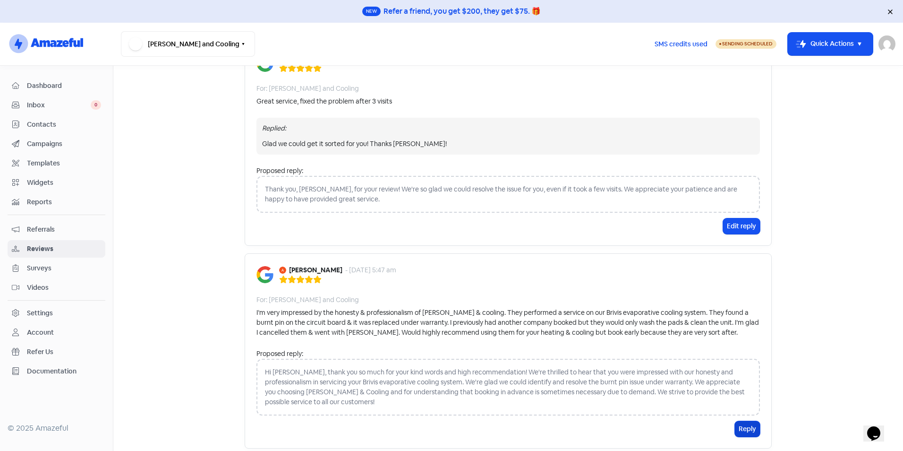
click at [745, 432] on button "Reply" at bounding box center [747, 429] width 25 height 16
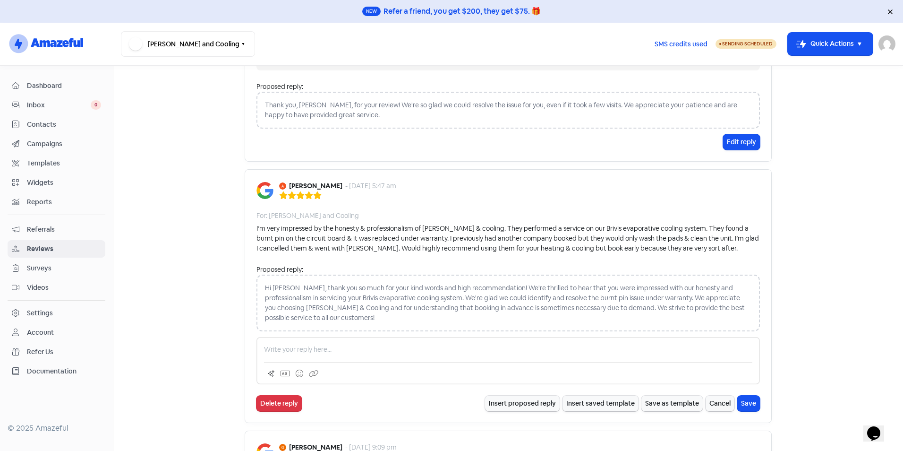
scroll to position [283, 0]
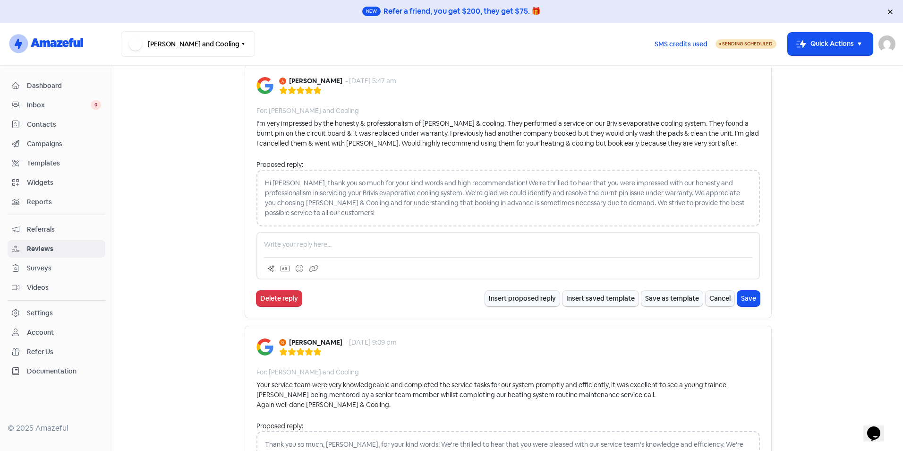
click at [332, 248] on p at bounding box center [508, 244] width 488 height 10
paste div
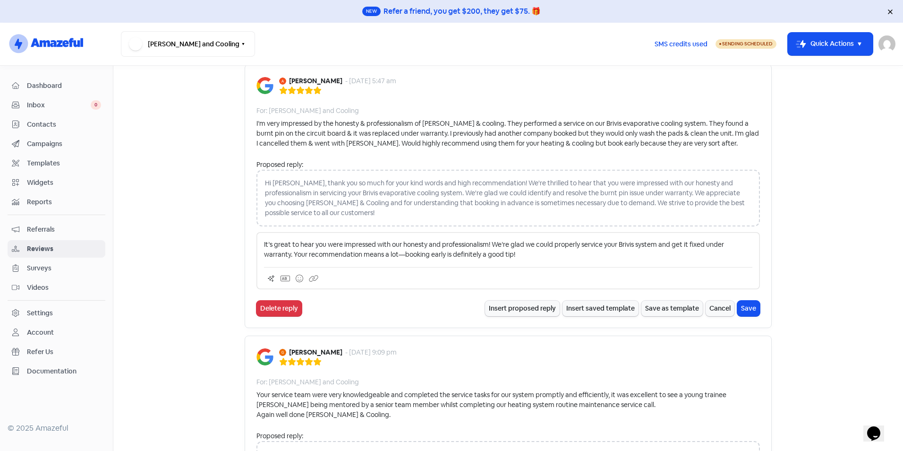
click at [399, 255] on p "It’s great to hear you were impressed with our honesty and professionalism! We’…" at bounding box center [508, 249] width 488 height 20
drag, startPoint x: 485, startPoint y: 244, endPoint x: 542, endPoint y: 222, distance: 61.3
click at [484, 244] on p "It’s great to hear you were impressed with our honesty and professionalism! We’…" at bounding box center [508, 249] width 488 height 20
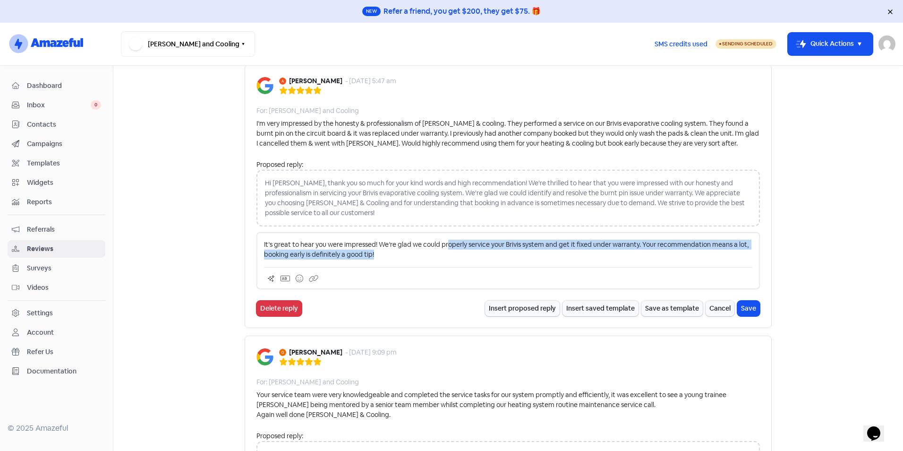
click at [443, 244] on p "It’s great to hear you were impressed! We’re glad we could properly service you…" at bounding box center [508, 249] width 488 height 20
click at [466, 254] on p "It’s great to hear you were impressed! We’re glad we could properly service you…" at bounding box center [508, 249] width 488 height 20
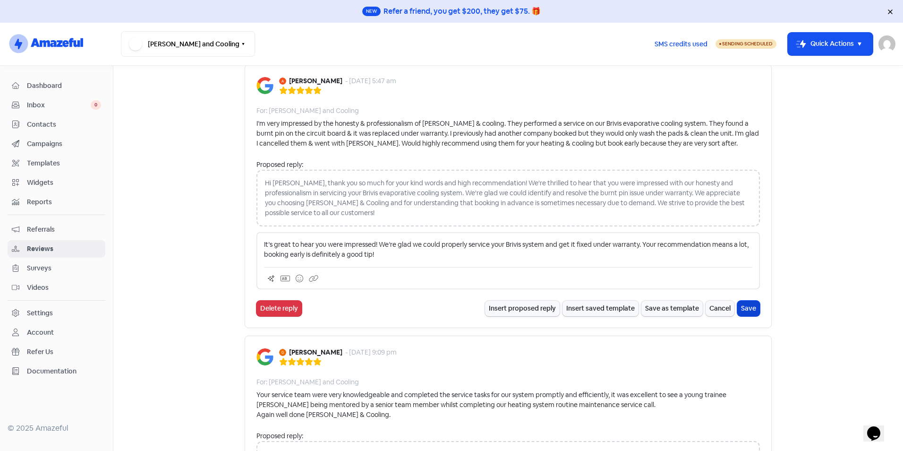
click at [746, 310] on button "Save" at bounding box center [748, 308] width 23 height 16
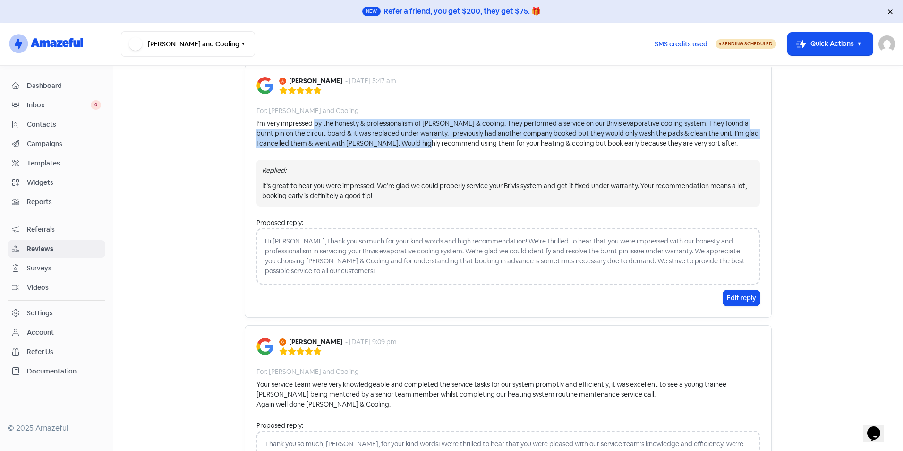
drag, startPoint x: 340, startPoint y: 128, endPoint x: 409, endPoint y: 145, distance: 70.7
click at [409, 145] on div "I’m very impressed by the honesty & professionalism of Martin Heating & cooling…" at bounding box center [507, 134] width 503 height 30
drag, startPoint x: 409, startPoint y: 145, endPoint x: 355, endPoint y: 133, distance: 54.8
click at [355, 133] on div "I’m very impressed by the honesty & professionalism of Martin Heating & cooling…" at bounding box center [507, 134] width 503 height 30
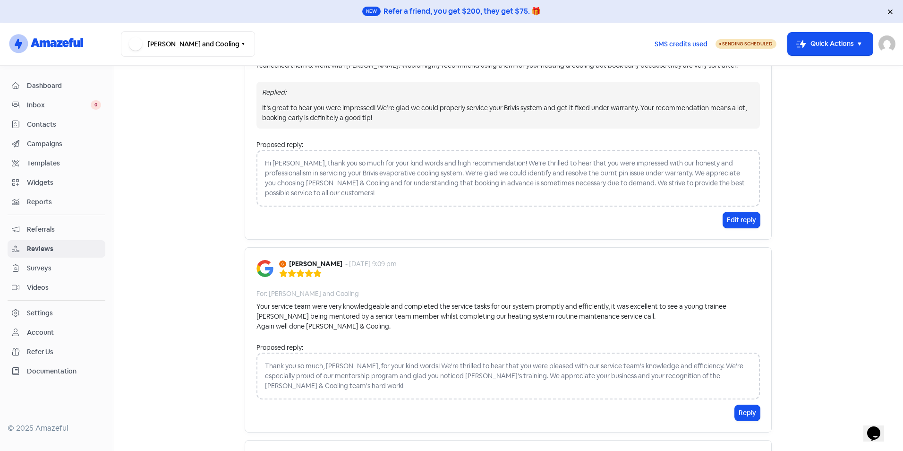
scroll to position [472, 0]
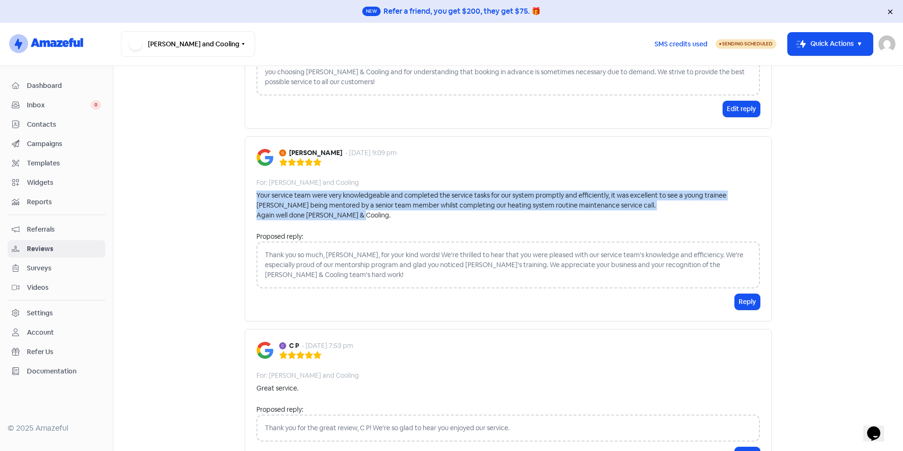
drag, startPoint x: 391, startPoint y: 219, endPoint x: 250, endPoint y: 196, distance: 143.1
click at [250, 196] on div "Gary Moore - 22 Sep 2025, 9:09 pm For: Martin Heating and Cooling Your service …" at bounding box center [508, 228] width 527 height 185
copy div "Your service team were very knowledgeable and completed the service tasks for o…"
drag, startPoint x: 744, startPoint y: 298, endPoint x: 646, endPoint y: 289, distance: 99.2
click at [744, 298] on button "Reply" at bounding box center [747, 302] width 25 height 16
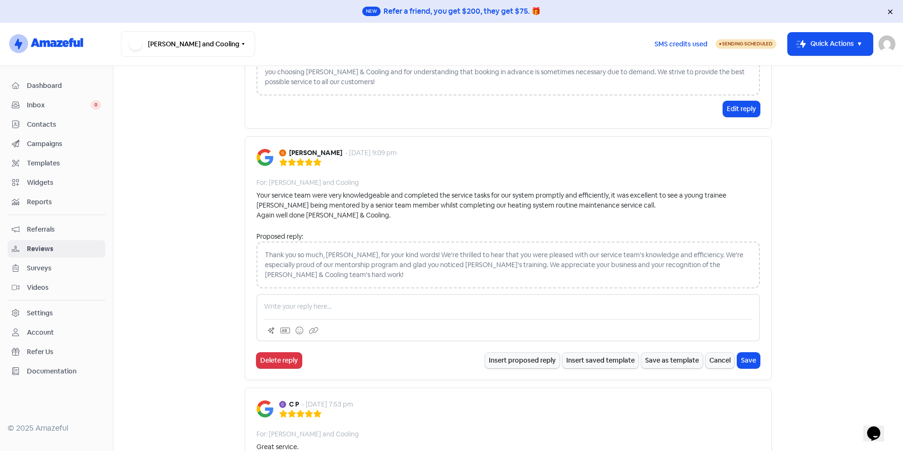
click at [324, 308] on p at bounding box center [508, 306] width 488 height 10
paste div
click at [752, 360] on button "Save" at bounding box center [748, 360] width 23 height 16
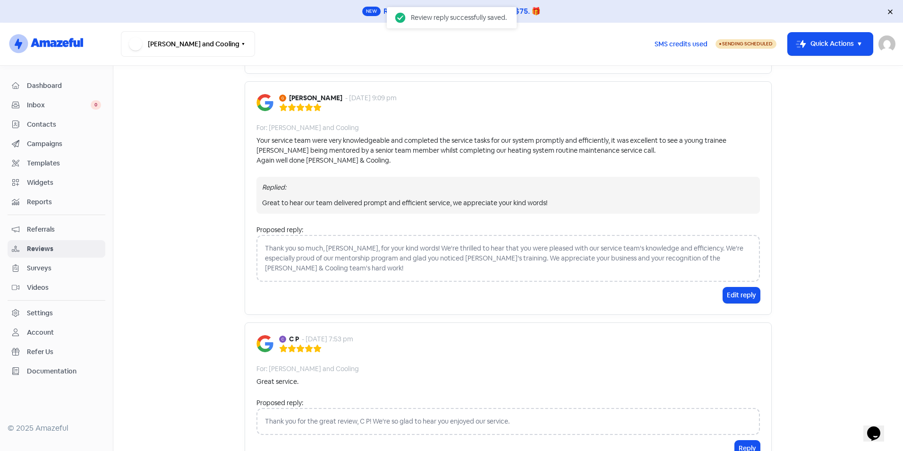
scroll to position [614, 0]
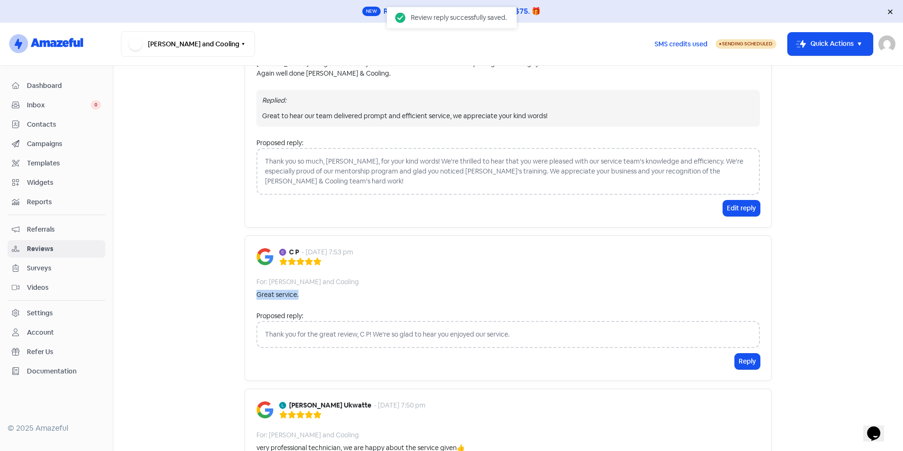
drag, startPoint x: 307, startPoint y: 295, endPoint x: 251, endPoint y: 295, distance: 55.7
click at [251, 295] on div "C P - 22 Sep 2025, 7:53 pm For: Martin Heating and Cooling Great service. Propo…" at bounding box center [508, 307] width 527 height 145
copy div "Great service."
click at [747, 361] on button "Reply" at bounding box center [747, 361] width 25 height 16
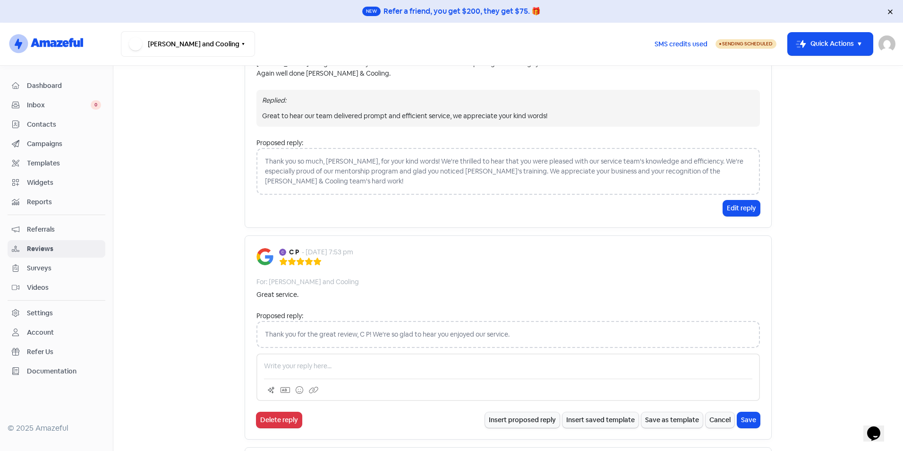
click at [330, 366] on p at bounding box center [508, 366] width 488 height 10
paste div
click at [744, 420] on button "Save" at bounding box center [748, 420] width 23 height 16
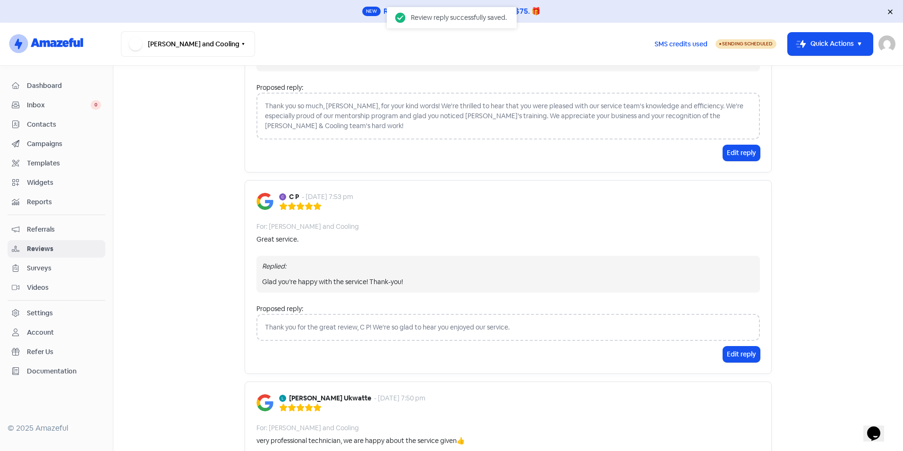
scroll to position [803, 0]
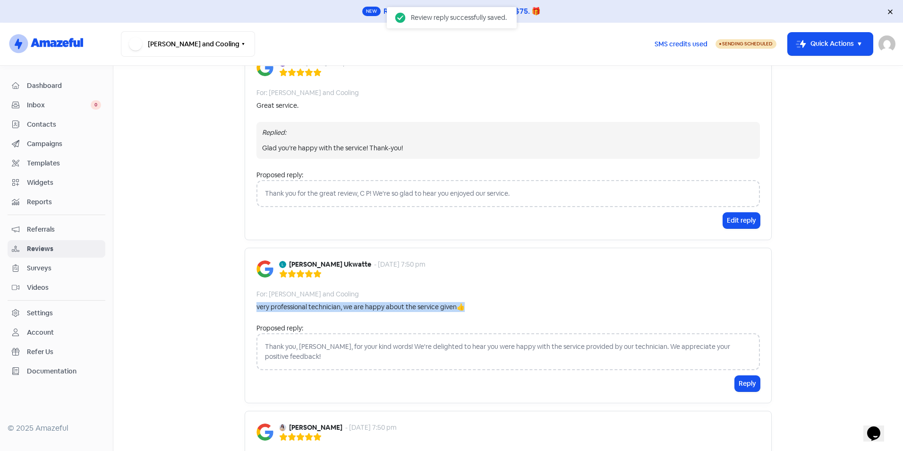
drag, startPoint x: 476, startPoint y: 304, endPoint x: 247, endPoint y: 304, distance: 229.1
click at [247, 304] on div "Lalitha Ukwatte - 22 Sep 2025, 7:50 pm For: Martin Heating and Cooling very pro…" at bounding box center [508, 324] width 527 height 155
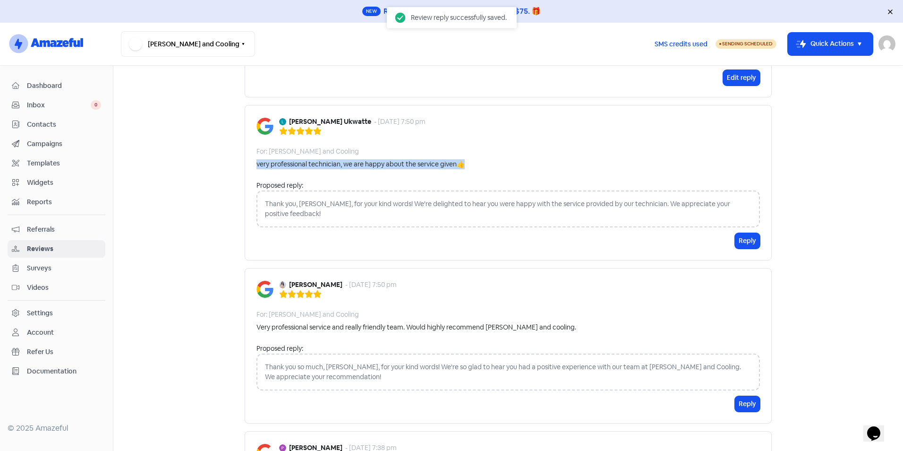
scroll to position [1039, 0]
